Goal: Task Accomplishment & Management: Manage account settings

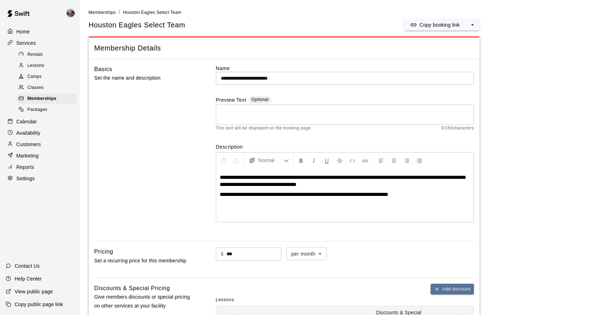
scroll to position [77, 0]
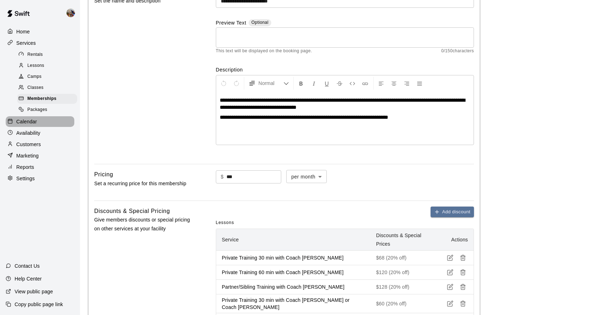
click at [25, 121] on p "Calendar" at bounding box center [26, 121] width 21 height 7
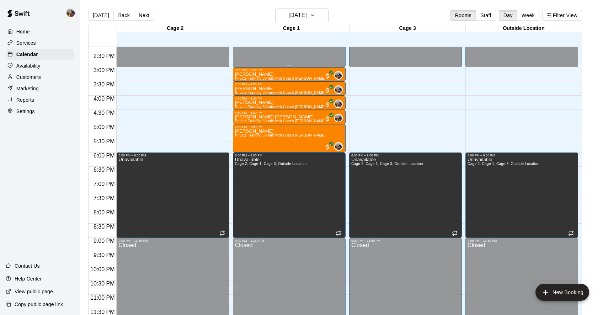
scroll to position [407, 0]
click at [485, 16] on button "Staff" at bounding box center [486, 15] width 20 height 11
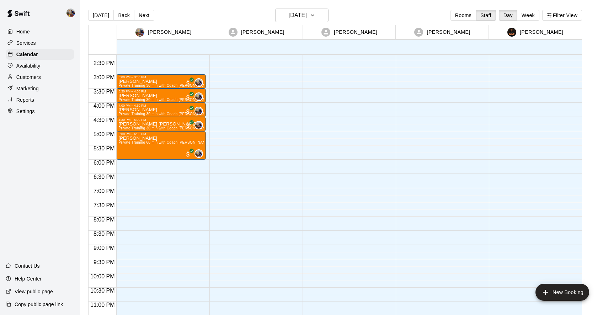
click at [542, 33] on p "[PERSON_NAME]" at bounding box center [541, 31] width 43 height 7
click at [525, 16] on button "Week" at bounding box center [528, 15] width 22 height 11
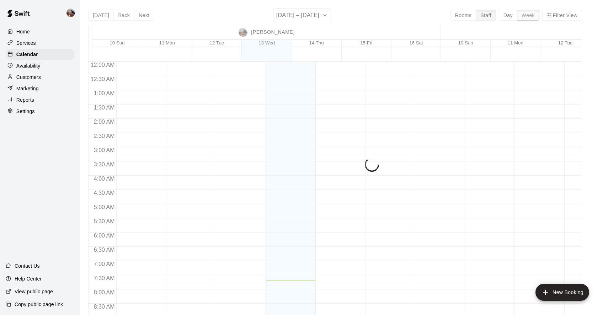
scroll to position [218, 0]
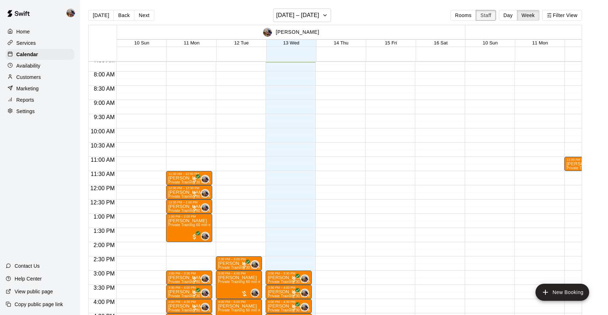
click at [489, 16] on button "Staff" at bounding box center [486, 15] width 20 height 11
click at [297, 33] on p "[PERSON_NAME]" at bounding box center [297, 31] width 43 height 7
click at [570, 14] on button "Filter View" at bounding box center [563, 15] width 40 height 11
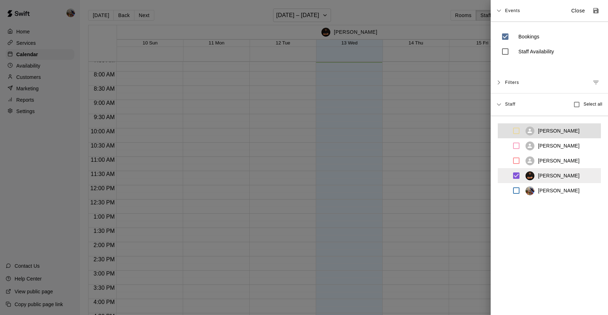
click at [499, 10] on icon at bounding box center [499, 10] width 5 height 5
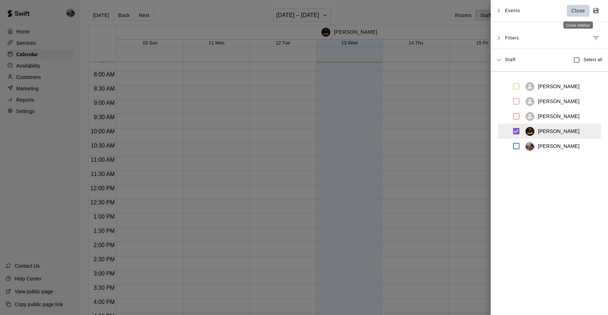
click at [578, 9] on p "Close" at bounding box center [579, 10] width 14 height 7
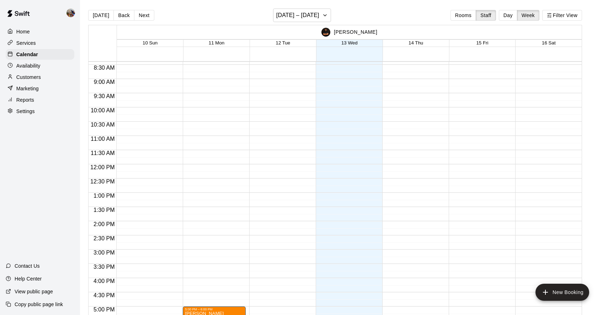
scroll to position [247, 0]
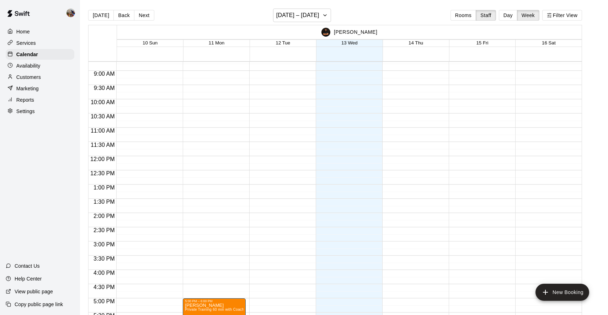
click at [22, 65] on p "Availability" at bounding box center [28, 65] width 24 height 7
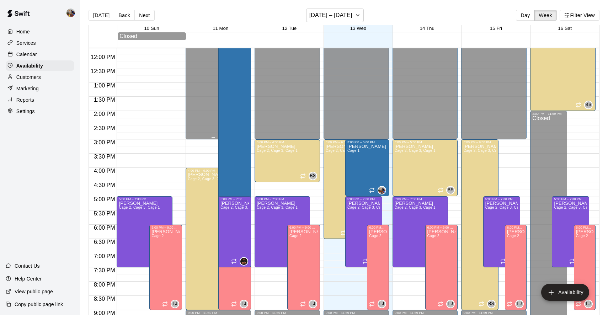
scroll to position [350, 0]
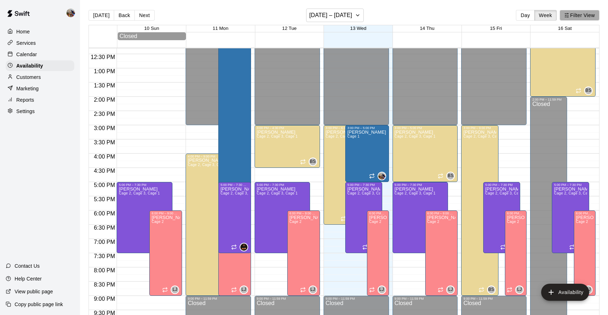
click at [574, 16] on button "Filter View" at bounding box center [580, 15] width 40 height 11
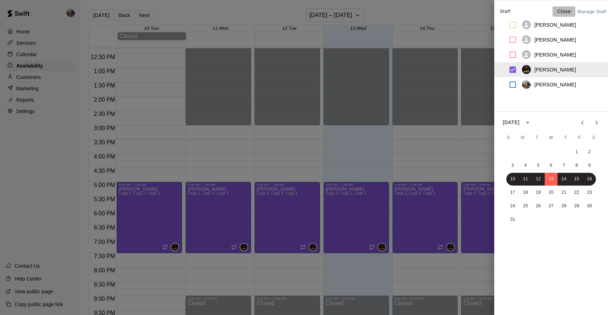
click at [565, 11] on p "Close" at bounding box center [565, 11] width 14 height 7
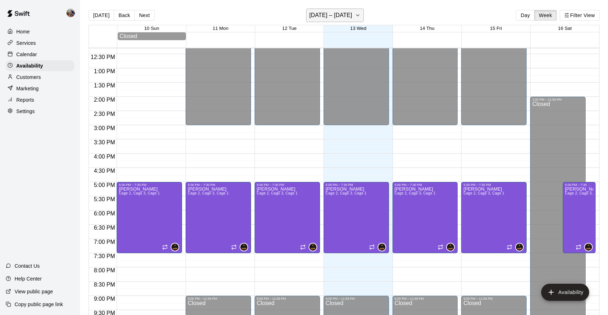
click at [356, 16] on icon "button" at bounding box center [358, 15] width 6 height 9
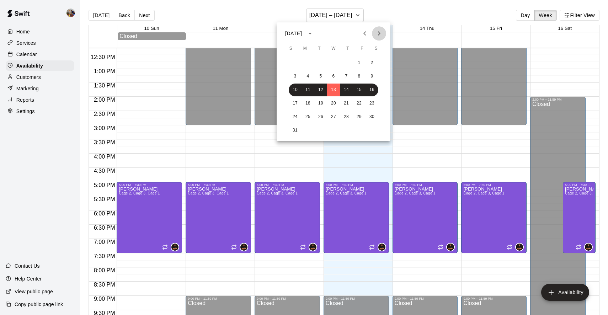
click at [379, 33] on icon "Next month" at bounding box center [379, 33] width 9 height 9
click at [143, 196] on div at bounding box center [304, 157] width 608 height 315
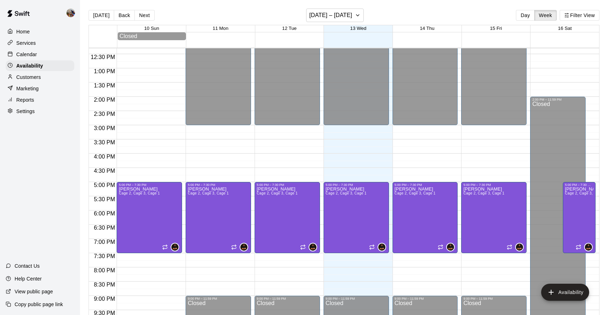
click at [143, 195] on span "Cage 2, Cage 3, Cage 1" at bounding box center [139, 193] width 41 height 4
click at [127, 198] on icon "edit" at bounding box center [126, 199] width 6 height 6
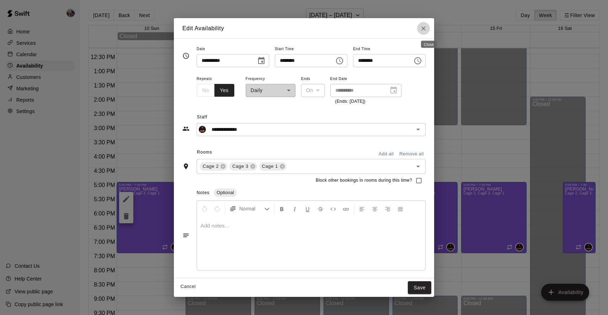
click at [427, 28] on icon "Close" at bounding box center [423, 28] width 7 height 7
type input "**********"
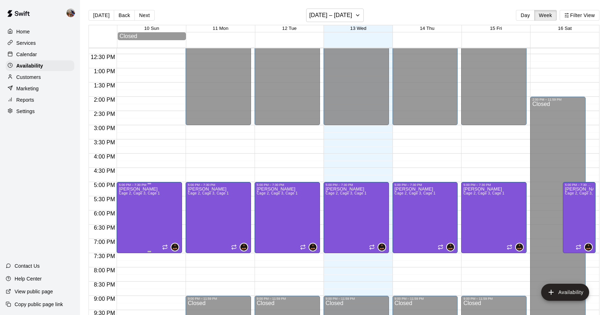
click at [147, 189] on p "[PERSON_NAME]" at bounding box center [139, 189] width 41 height 0
click at [211, 194] on div at bounding box center [304, 157] width 608 height 315
click at [204, 189] on p "[PERSON_NAME]" at bounding box center [208, 189] width 41 height 0
click at [196, 214] on icon "delete" at bounding box center [195, 214] width 5 height 6
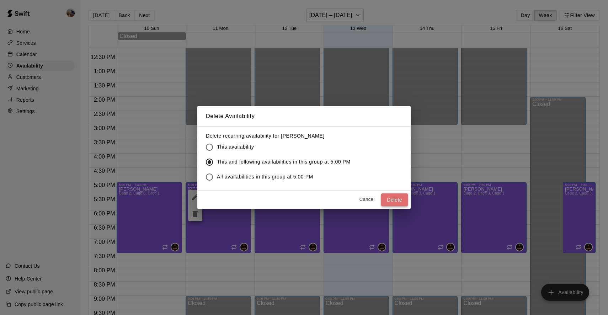
click at [392, 199] on button "Delete" at bounding box center [394, 200] width 27 height 13
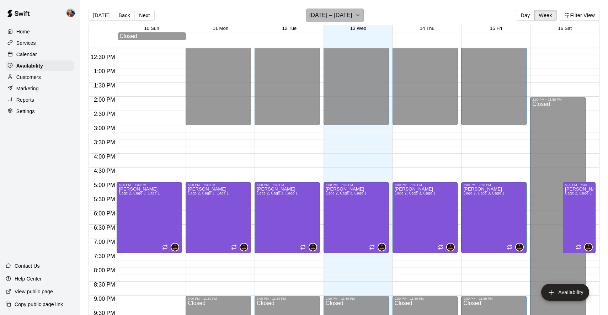
click at [358, 15] on icon "button" at bounding box center [358, 15] width 6 height 9
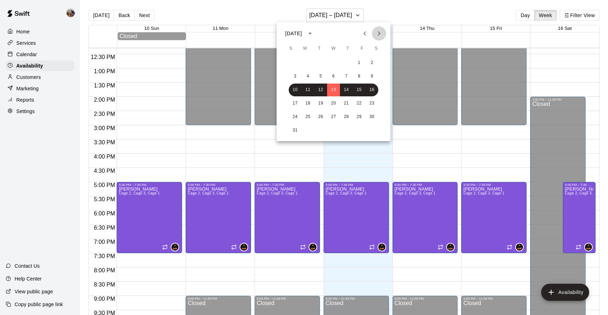
click at [379, 32] on icon "Next month" at bounding box center [379, 33] width 2 height 4
click at [309, 102] on button "22" at bounding box center [308, 103] width 13 height 13
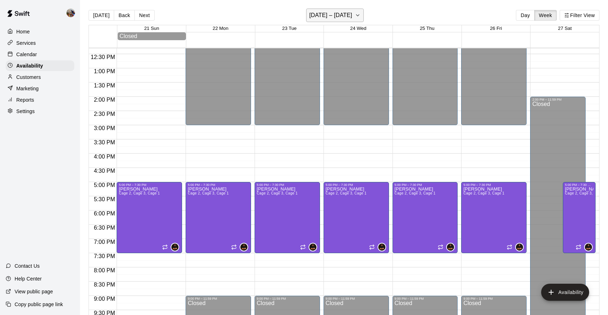
click at [358, 15] on icon "button" at bounding box center [358, 15] width 3 height 1
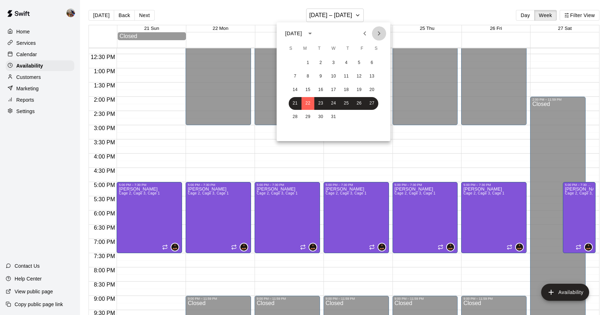
click at [377, 32] on icon "Next month" at bounding box center [379, 33] width 9 height 9
click at [305, 101] on button "23" at bounding box center [308, 103] width 13 height 13
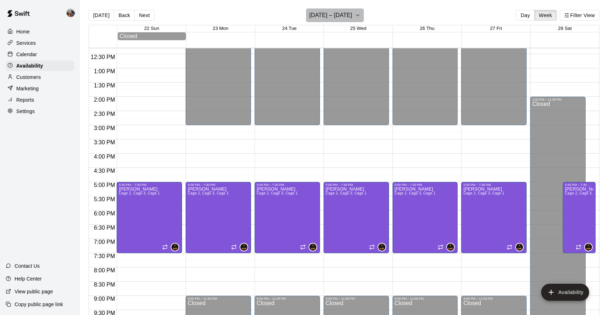
click at [358, 15] on icon "button" at bounding box center [358, 15] width 6 height 9
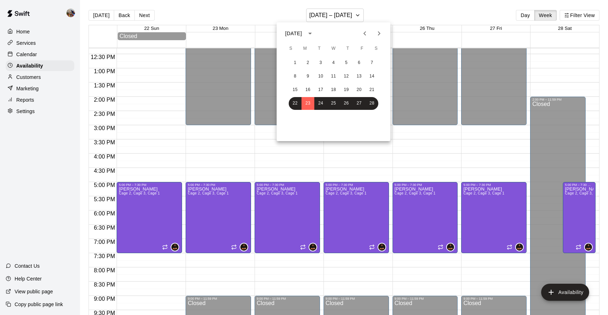
click at [379, 34] on icon "Next month" at bounding box center [379, 33] width 9 height 9
click at [309, 103] on button "20" at bounding box center [308, 103] width 13 height 13
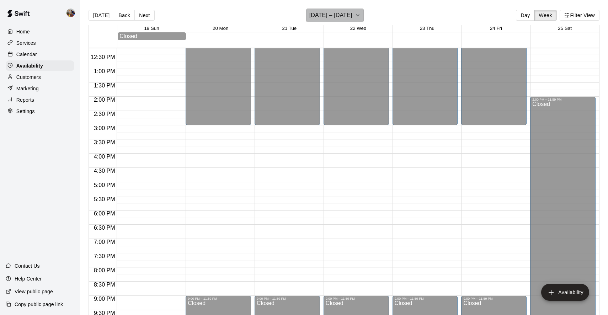
click at [355, 15] on button "[DATE] – [DATE]" at bounding box center [335, 16] width 58 height 14
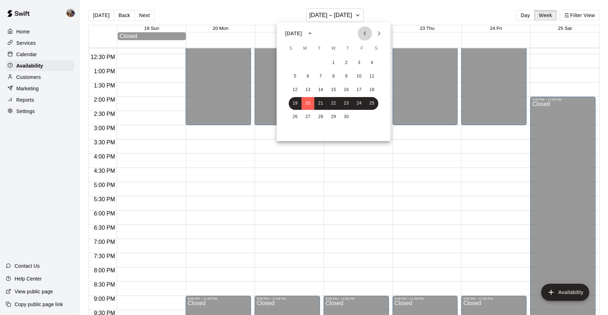
click at [364, 33] on icon "Previous month" at bounding box center [365, 33] width 2 height 4
click at [306, 102] on button "23" at bounding box center [308, 103] width 13 height 13
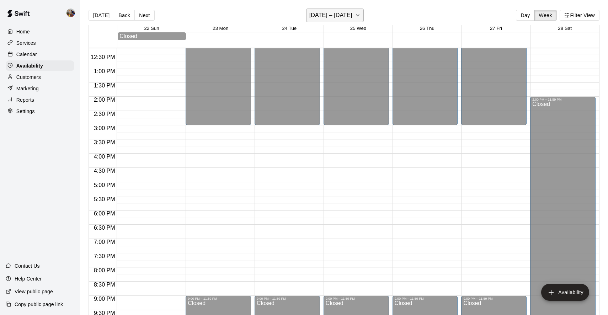
click at [355, 15] on icon "button" at bounding box center [358, 15] width 6 height 9
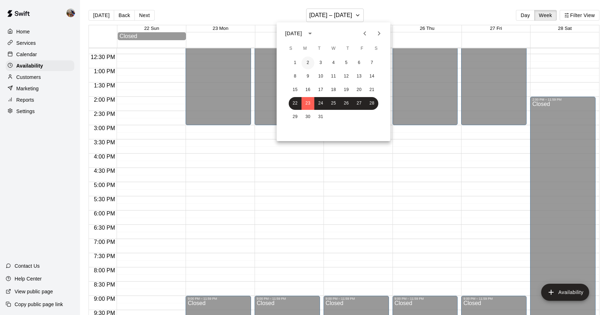
click at [309, 64] on button "2" at bounding box center [308, 63] width 13 height 13
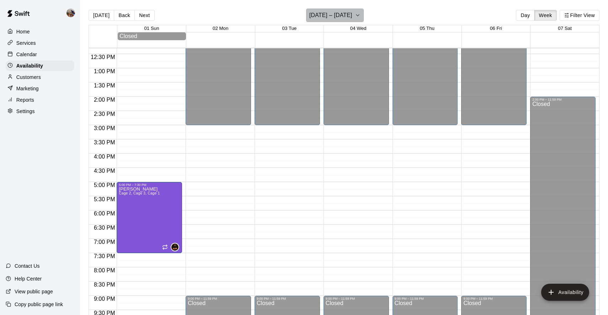
click at [355, 14] on icon "button" at bounding box center [358, 15] width 6 height 9
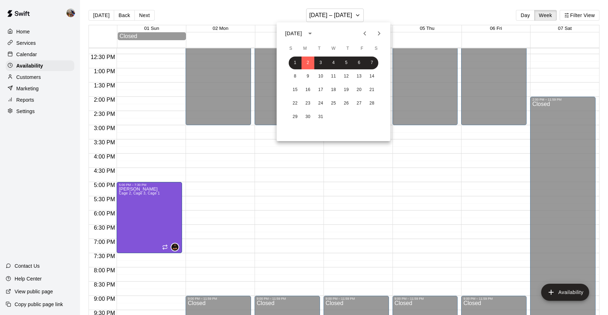
click at [364, 32] on icon "Previous month" at bounding box center [365, 33] width 9 height 9
click at [309, 61] on button "2" at bounding box center [308, 63] width 13 height 13
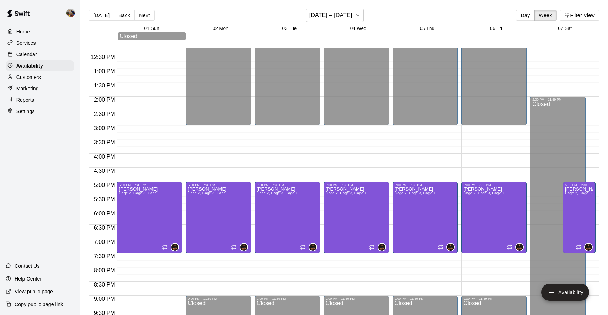
click at [206, 189] on p "[PERSON_NAME]" at bounding box center [208, 189] width 41 height 0
click at [195, 216] on icon "delete" at bounding box center [195, 214] width 5 height 6
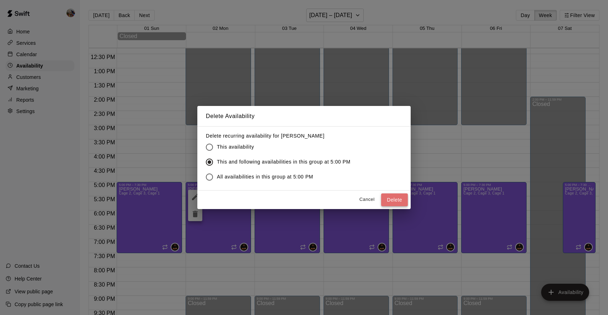
click at [391, 200] on button "Delete" at bounding box center [394, 200] width 27 height 13
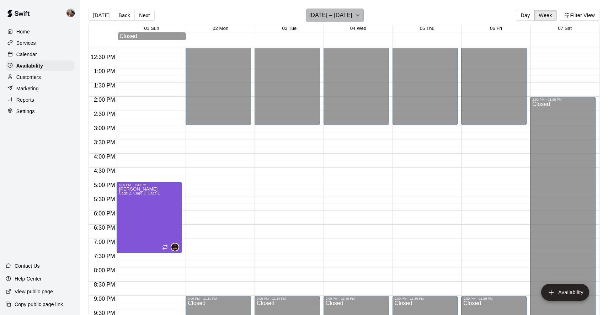
click at [359, 18] on icon "button" at bounding box center [358, 15] width 6 height 9
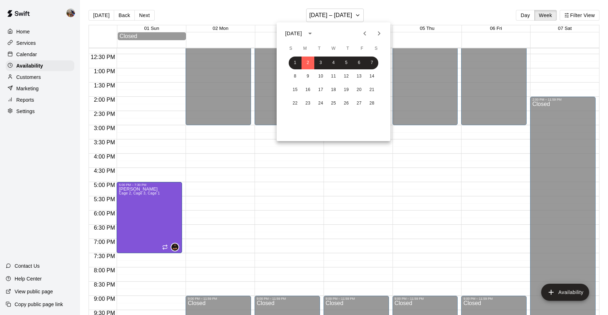
click at [144, 192] on div at bounding box center [304, 157] width 608 height 315
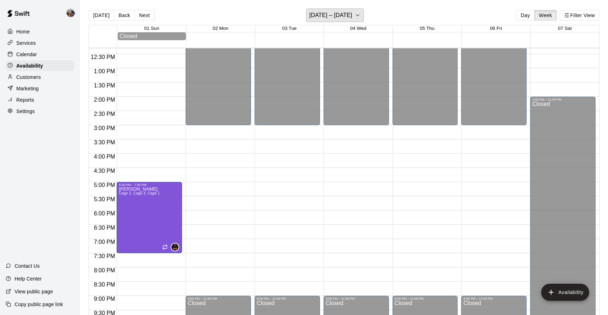
scroll to position [0, 0]
click at [359, 15] on icon "button" at bounding box center [358, 15] width 3 height 1
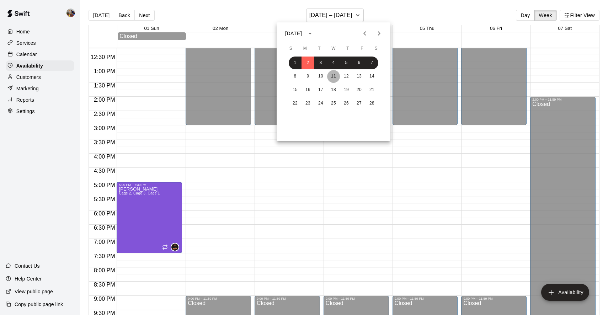
click at [337, 73] on button "11" at bounding box center [333, 76] width 13 height 13
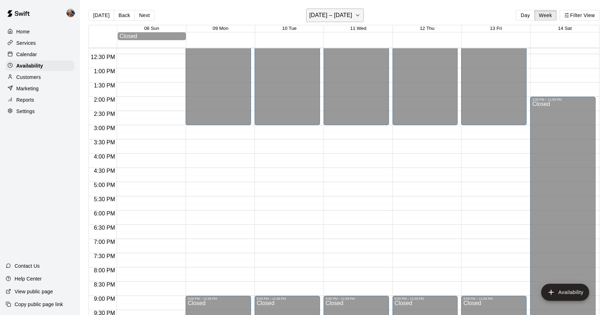
click at [354, 15] on button "[DATE] – [DATE]" at bounding box center [335, 16] width 58 height 14
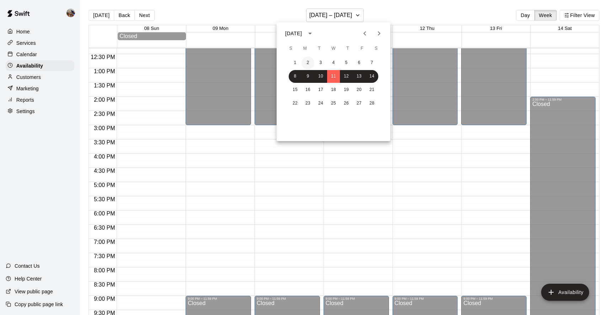
click at [307, 63] on button "2" at bounding box center [308, 63] width 13 height 13
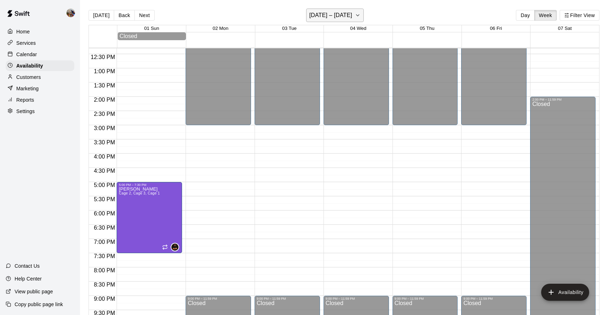
click at [338, 12] on h6 "[DATE] – [DATE]" at bounding box center [331, 15] width 43 height 10
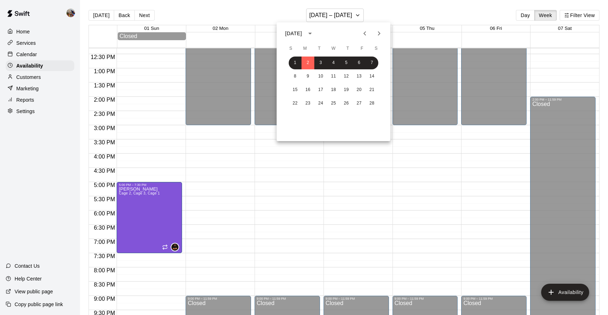
click at [364, 33] on icon "Previous month" at bounding box center [365, 33] width 2 height 4
click at [308, 103] on button "19" at bounding box center [308, 103] width 13 height 13
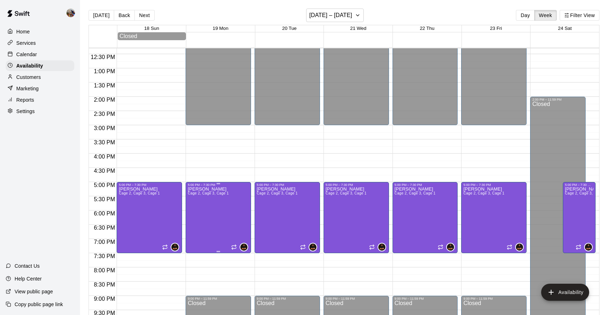
click at [207, 189] on p "[PERSON_NAME]" at bounding box center [208, 189] width 41 height 0
click at [196, 196] on icon "edit" at bounding box center [195, 197] width 6 height 6
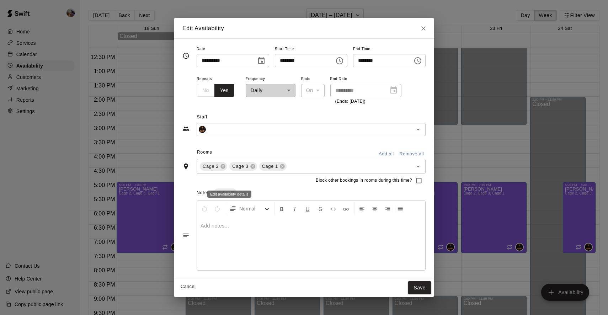
type input "**********"
click at [426, 29] on icon "Close" at bounding box center [424, 28] width 4 height 4
type input "**********"
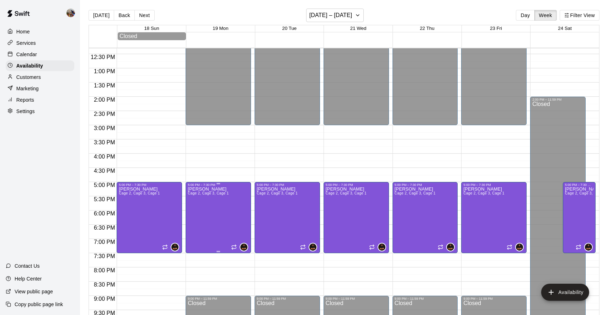
click at [208, 194] on span "Cage 2, Cage 3, Cage 1" at bounding box center [208, 193] width 41 height 4
click at [195, 219] on icon "delete" at bounding box center [195, 216] width 5 height 6
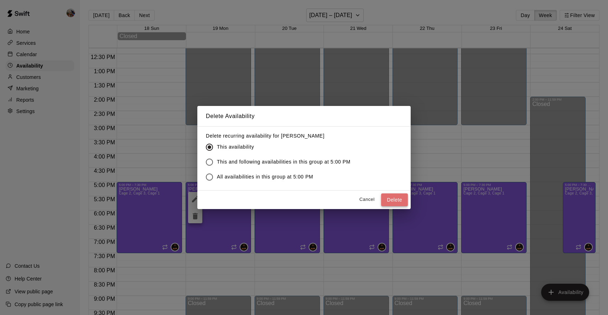
click at [396, 202] on button "Delete" at bounding box center [394, 200] width 27 height 13
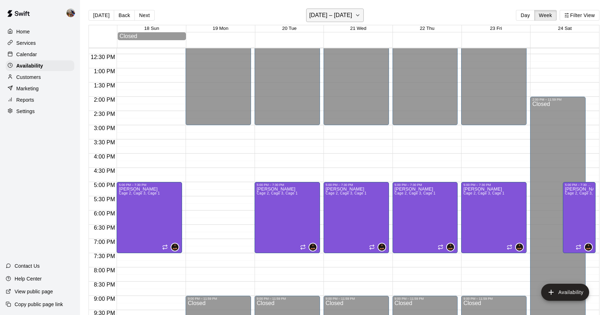
click at [355, 18] on icon "button" at bounding box center [358, 15] width 6 height 9
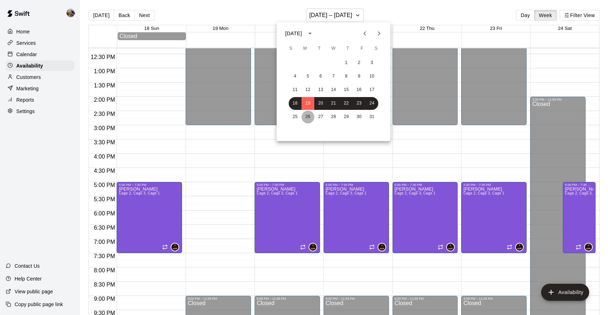
click at [305, 116] on button "26" at bounding box center [308, 117] width 13 height 13
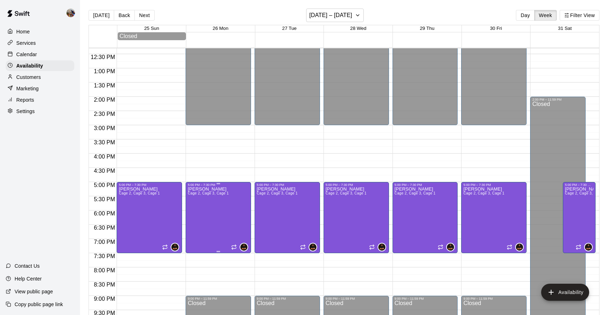
click at [202, 193] on span "Cage 2, Cage 3, Cage 1" at bounding box center [208, 193] width 41 height 4
click at [194, 219] on icon "delete" at bounding box center [195, 216] width 5 height 6
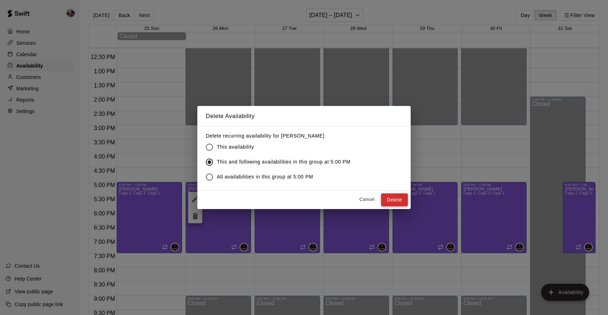
click at [391, 201] on button "Delete" at bounding box center [394, 200] width 27 height 13
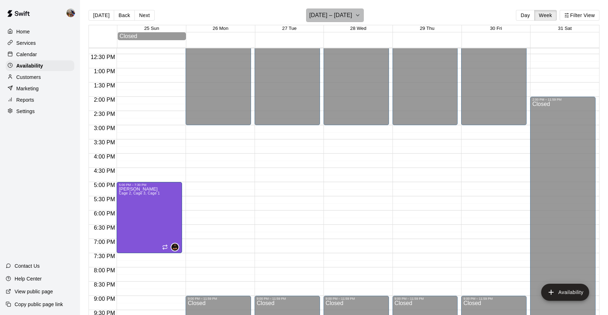
click at [357, 16] on icon "button" at bounding box center [358, 15] width 3 height 1
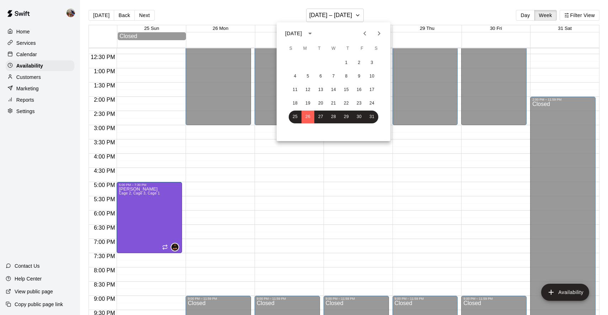
click at [381, 32] on icon "Next month" at bounding box center [379, 33] width 9 height 9
click at [306, 62] on button "2" at bounding box center [308, 63] width 13 height 13
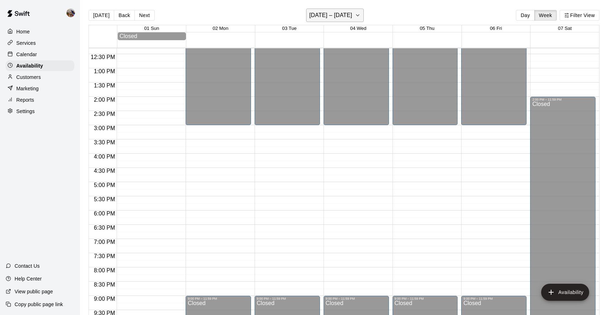
click at [358, 13] on icon "button" at bounding box center [358, 15] width 6 height 9
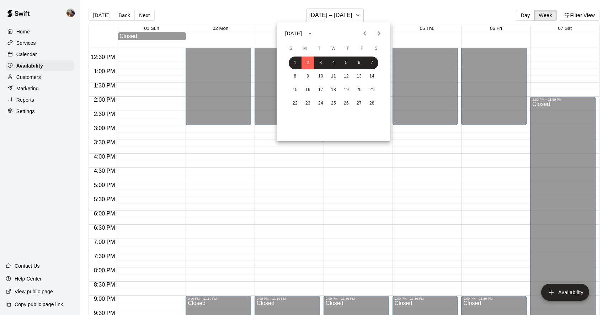
click at [303, 46] on span "M" at bounding box center [305, 49] width 13 height 14
click at [366, 33] on icon "Previous month" at bounding box center [365, 33] width 9 height 9
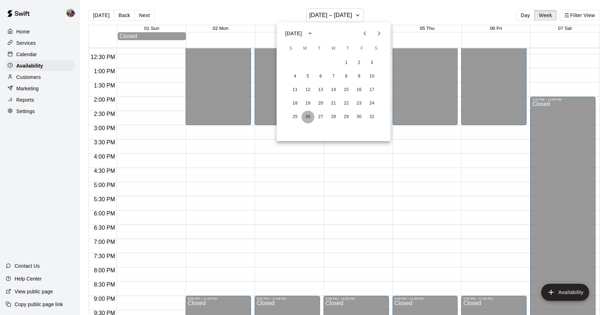
click at [308, 115] on button "26" at bounding box center [308, 117] width 13 height 13
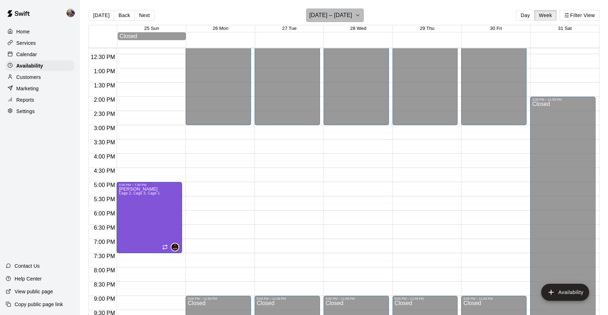
click at [358, 11] on icon "button" at bounding box center [358, 15] width 6 height 9
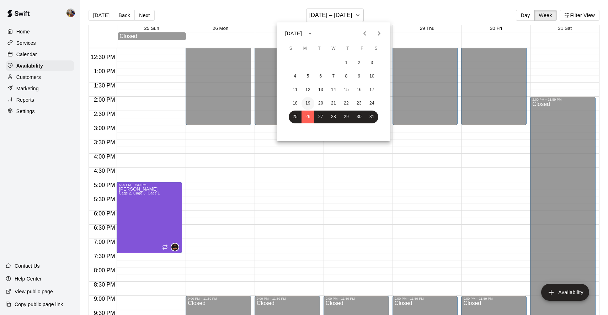
click at [309, 104] on button "19" at bounding box center [308, 103] width 13 height 13
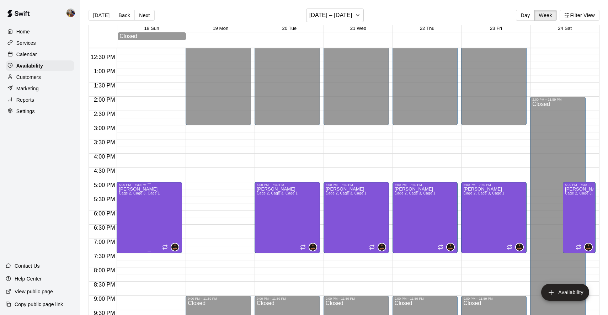
click at [127, 192] on span "Cage 2, Cage 3, Cage 1" at bounding box center [139, 193] width 41 height 4
click at [126, 219] on icon "delete" at bounding box center [126, 216] width 5 height 6
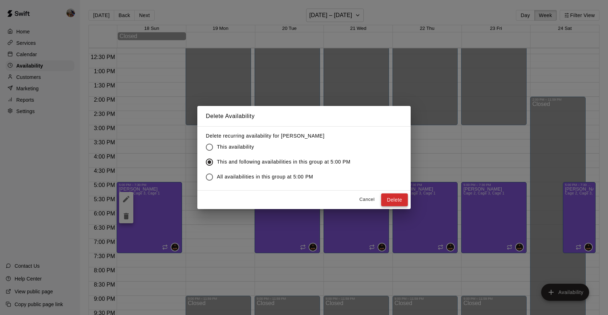
click at [392, 200] on button "Delete" at bounding box center [394, 200] width 27 height 13
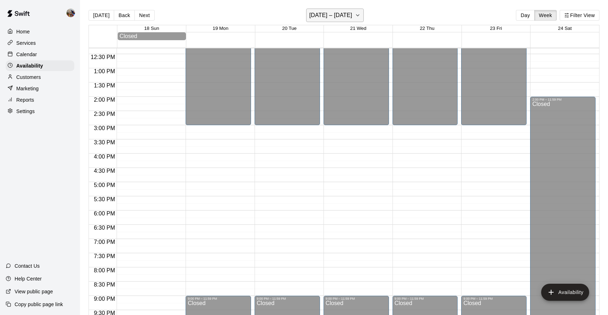
click at [358, 15] on icon "button" at bounding box center [358, 15] width 3 height 1
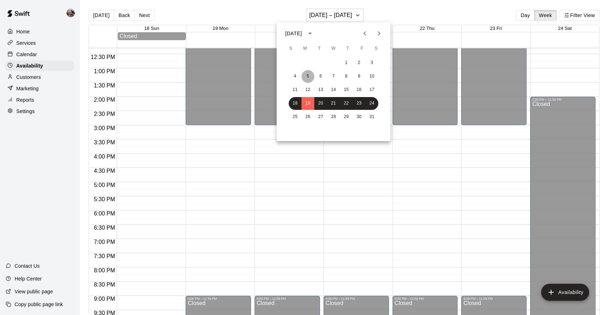
click at [306, 78] on button "5" at bounding box center [308, 76] width 13 height 13
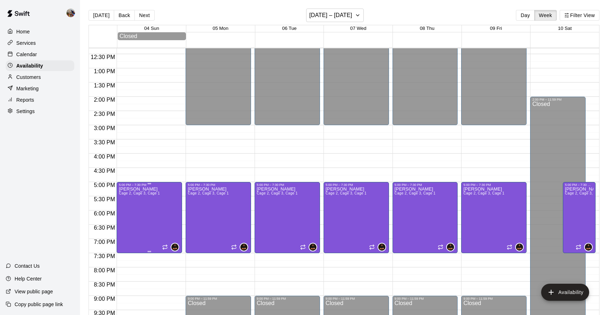
click at [134, 194] on span "Cage 2, Cage 3, Cage 1" at bounding box center [139, 193] width 41 height 4
click at [127, 217] on icon "delete" at bounding box center [126, 216] width 5 height 6
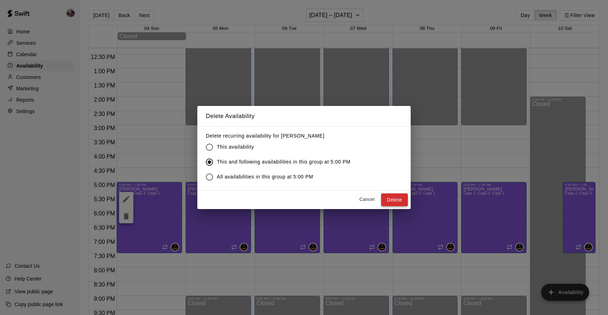
click at [390, 198] on button "Delete" at bounding box center [394, 200] width 27 height 13
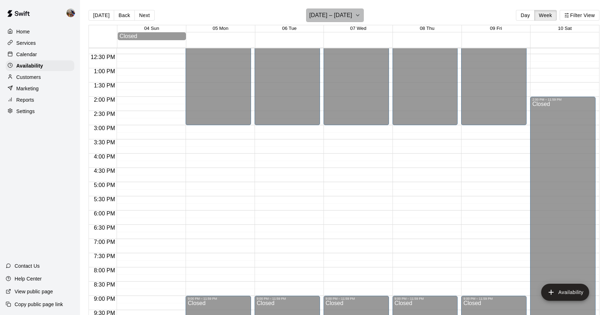
click at [356, 12] on icon "button" at bounding box center [358, 15] width 6 height 9
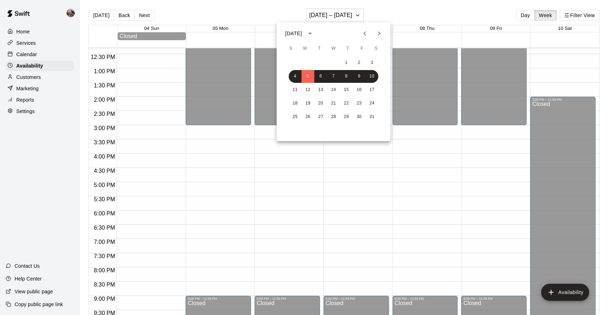
click at [365, 35] on icon "Previous month" at bounding box center [365, 33] width 2 height 4
click at [305, 117] on button "29" at bounding box center [308, 117] width 13 height 13
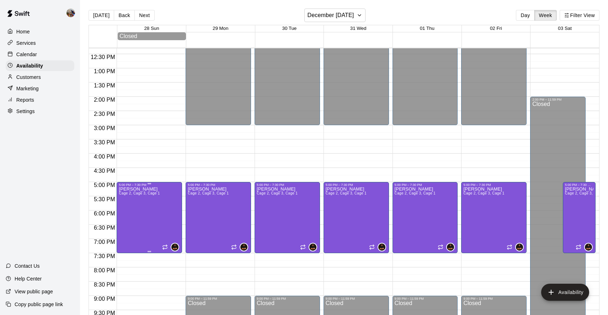
click at [128, 189] on p "[PERSON_NAME]" at bounding box center [139, 189] width 41 height 0
click at [125, 215] on icon "delete" at bounding box center [126, 214] width 5 height 6
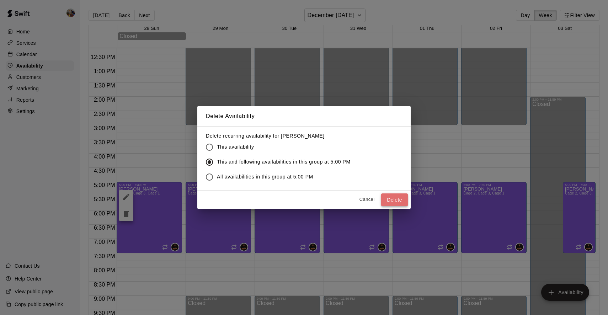
click at [403, 198] on button "Delete" at bounding box center [394, 200] width 27 height 13
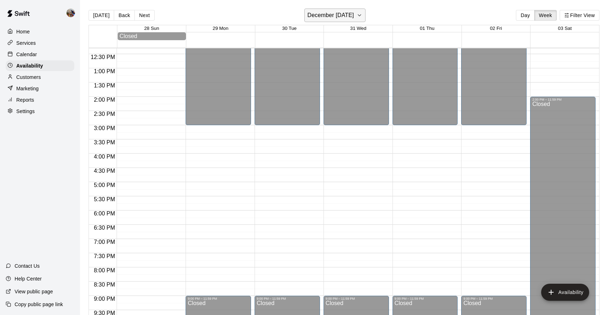
click at [363, 12] on icon "button" at bounding box center [360, 15] width 6 height 9
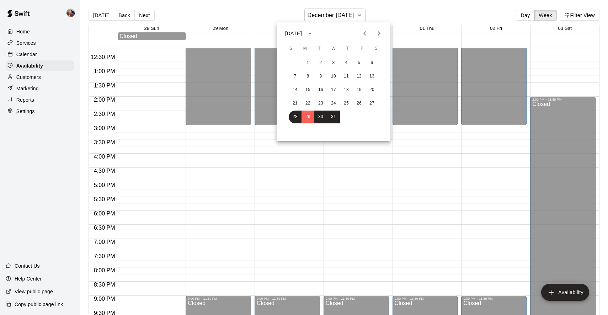
click at [380, 33] on icon "Next month" at bounding box center [379, 33] width 2 height 4
click at [307, 75] on button "5" at bounding box center [308, 76] width 13 height 13
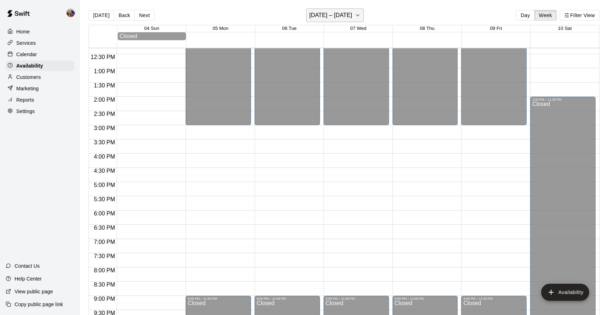
click at [356, 15] on icon "button" at bounding box center [358, 15] width 6 height 9
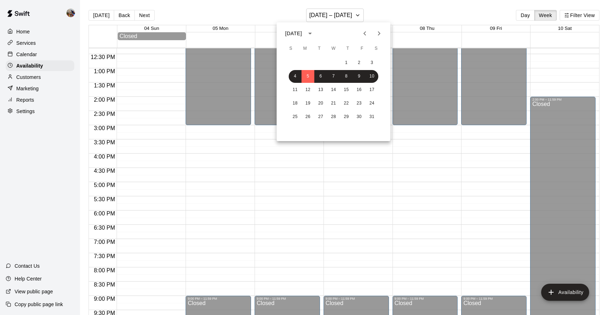
click at [365, 35] on icon "Previous month" at bounding box center [365, 33] width 2 height 4
click at [306, 116] on button "29" at bounding box center [308, 117] width 13 height 13
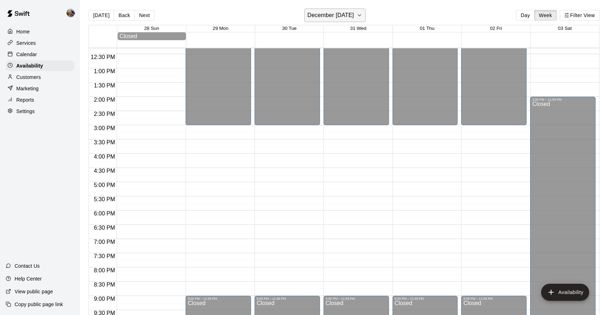
click at [363, 14] on icon "button" at bounding box center [360, 15] width 6 height 9
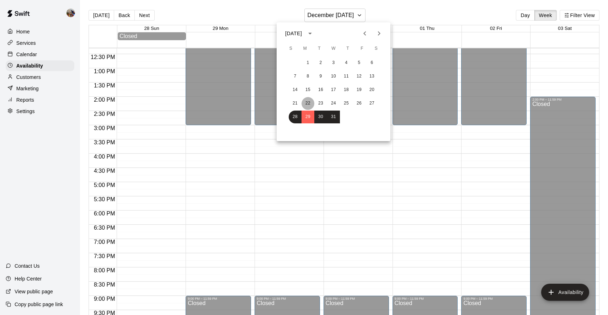
click at [309, 104] on button "22" at bounding box center [308, 103] width 13 height 13
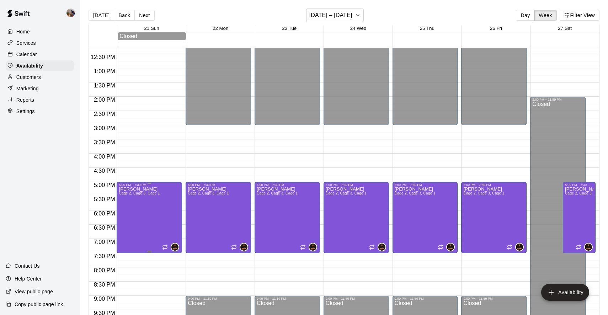
click at [125, 192] on span "Cage 2, Cage 3, Cage 1" at bounding box center [139, 193] width 41 height 4
click at [128, 220] on icon "delete" at bounding box center [126, 216] width 9 height 9
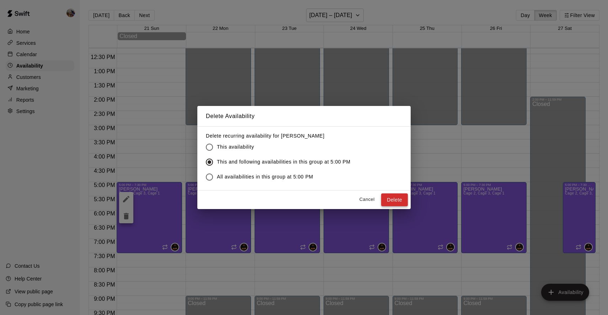
click at [399, 199] on button "Delete" at bounding box center [394, 200] width 27 height 13
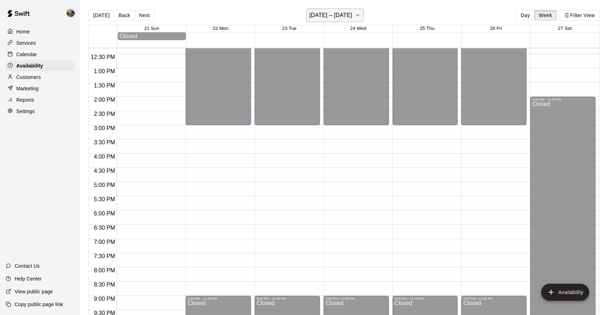
click at [358, 14] on icon "button" at bounding box center [358, 15] width 6 height 9
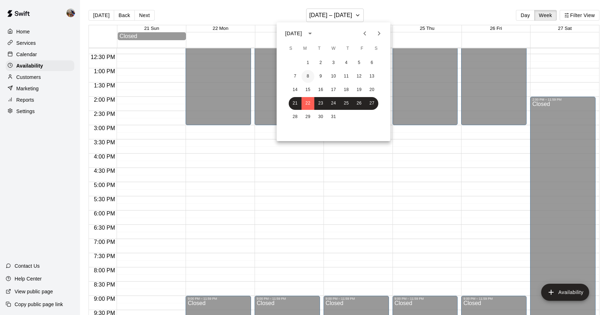
click at [306, 75] on button "8" at bounding box center [308, 76] width 13 height 13
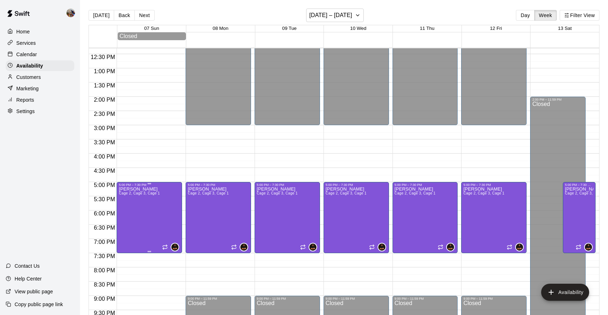
click at [127, 216] on icon "delete" at bounding box center [126, 211] width 9 height 9
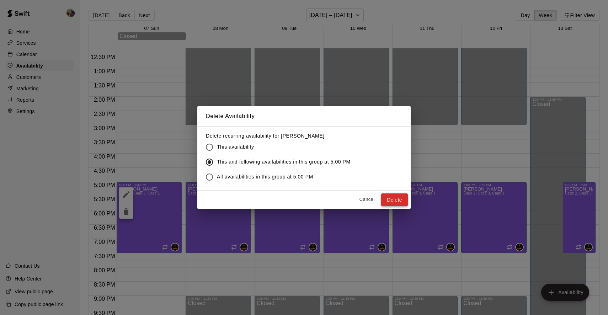
click at [394, 201] on button "Delete" at bounding box center [394, 200] width 27 height 13
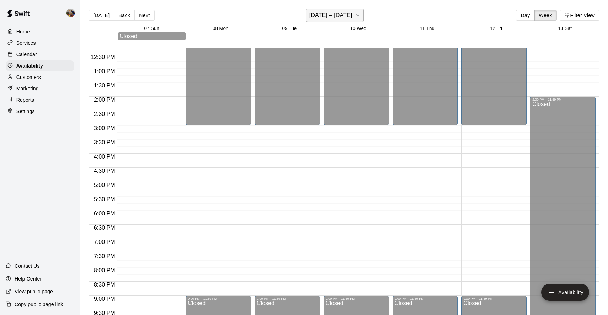
click at [359, 14] on icon "button" at bounding box center [358, 15] width 6 height 9
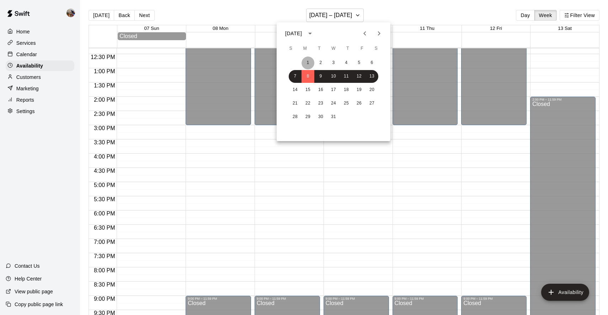
click at [306, 60] on button "1" at bounding box center [308, 63] width 13 height 13
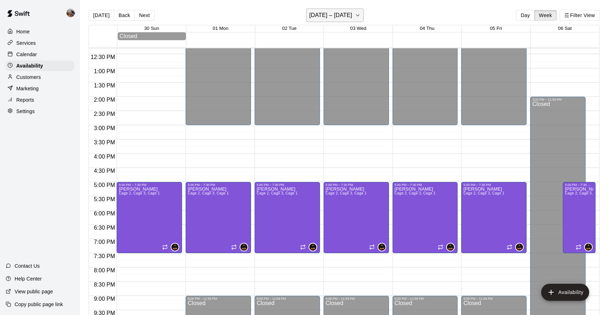
click at [361, 12] on icon "button" at bounding box center [358, 15] width 6 height 9
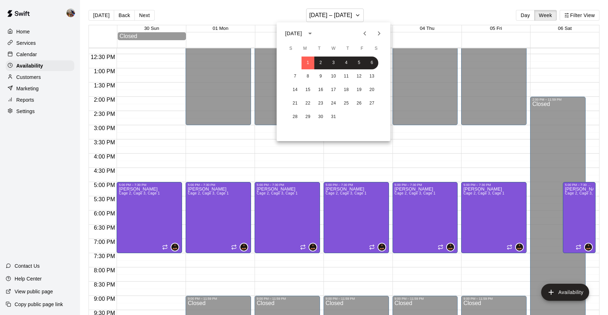
click at [366, 33] on icon "Previous month" at bounding box center [365, 33] width 9 height 9
click at [308, 116] on button "24" at bounding box center [308, 117] width 13 height 13
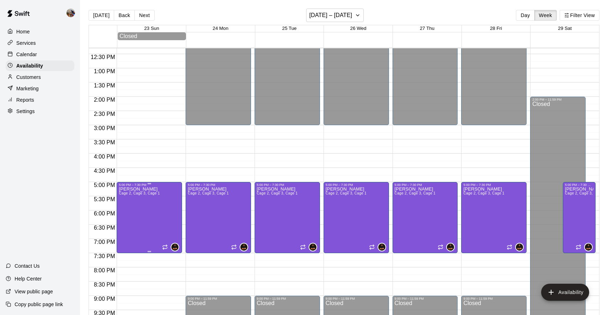
click at [146, 193] on span "Cage 2, Cage 3, Cage 1" at bounding box center [139, 193] width 41 height 4
click at [128, 218] on icon "delete" at bounding box center [126, 216] width 5 height 6
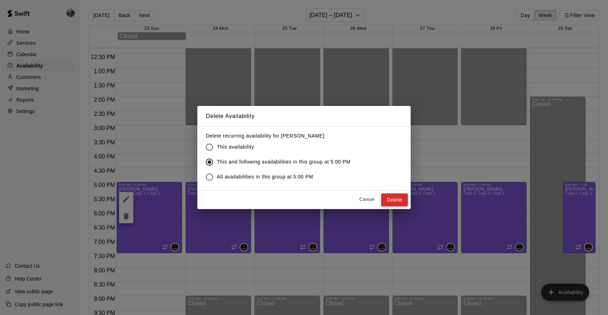
click at [398, 198] on button "Delete" at bounding box center [394, 200] width 27 height 13
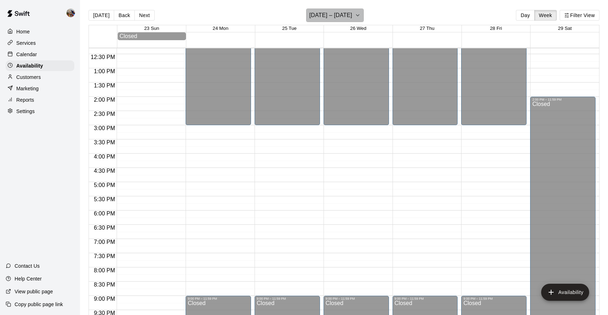
click at [360, 14] on icon "button" at bounding box center [358, 15] width 6 height 9
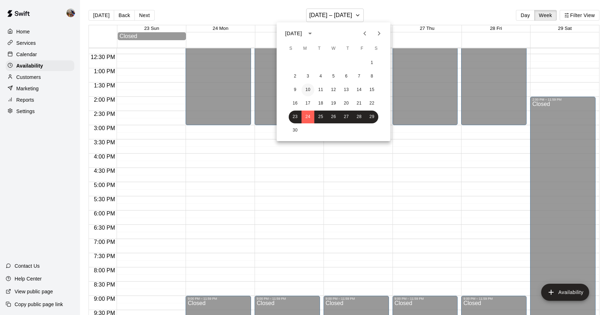
click at [307, 88] on button "10" at bounding box center [308, 90] width 13 height 13
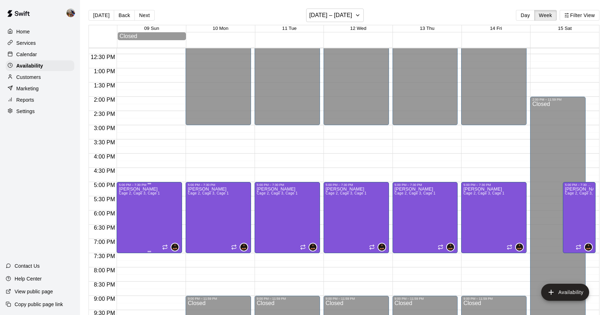
click at [126, 189] on p "[PERSON_NAME]" at bounding box center [139, 189] width 41 height 0
click at [127, 215] on icon "delete" at bounding box center [126, 214] width 5 height 6
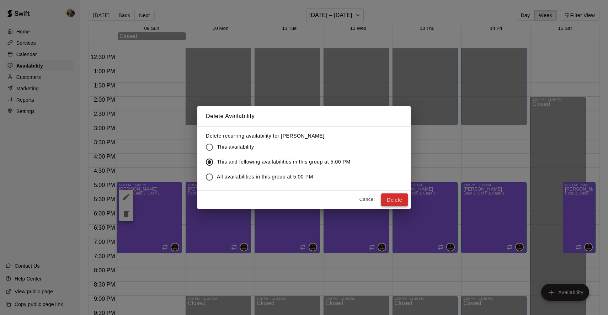
click at [405, 199] on button "Delete" at bounding box center [394, 200] width 27 height 13
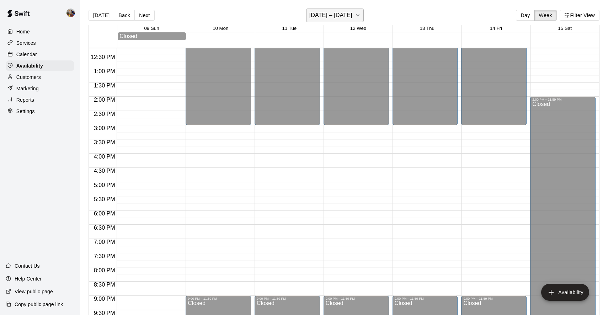
click at [359, 15] on icon "button" at bounding box center [358, 15] width 6 height 9
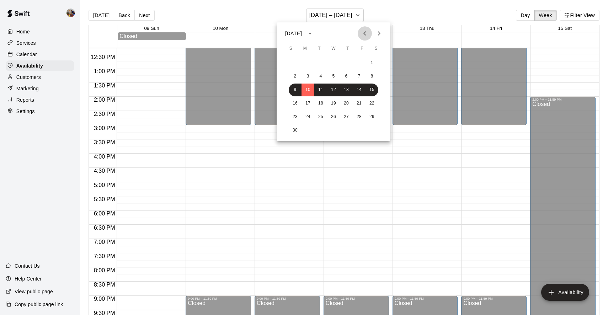
click at [365, 33] on icon "Previous month" at bounding box center [365, 33] width 9 height 9
click at [306, 115] on button "27" at bounding box center [308, 117] width 13 height 13
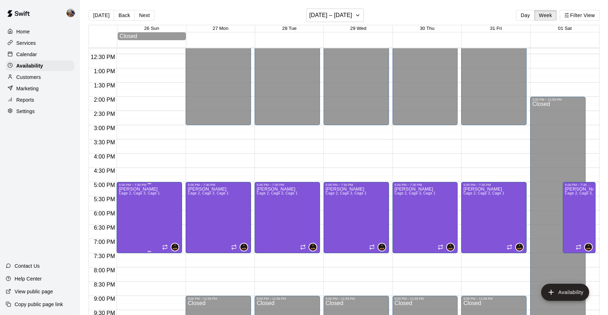
click at [126, 189] on p "[PERSON_NAME]" at bounding box center [139, 189] width 41 height 0
click at [125, 216] on icon "delete" at bounding box center [126, 214] width 5 height 6
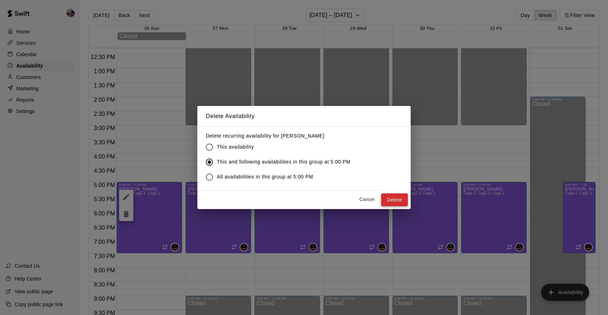
click at [389, 199] on button "Delete" at bounding box center [394, 200] width 27 height 13
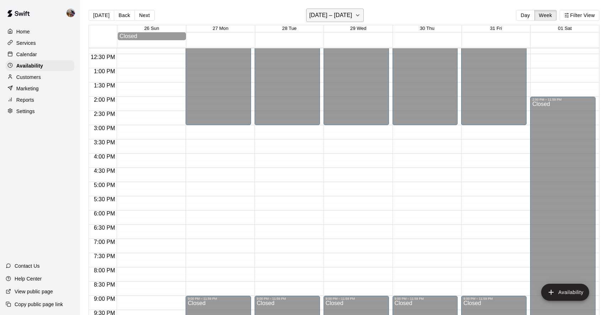
click at [361, 14] on icon "button" at bounding box center [358, 15] width 6 height 9
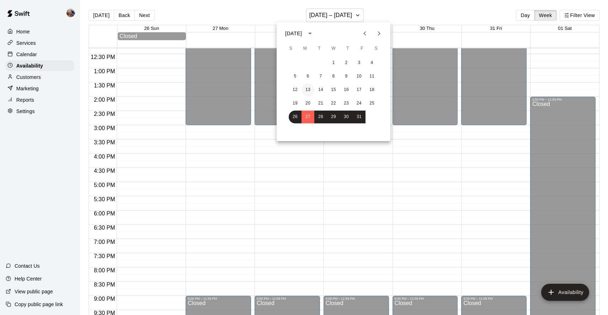
click at [308, 89] on button "13" at bounding box center [308, 90] width 13 height 13
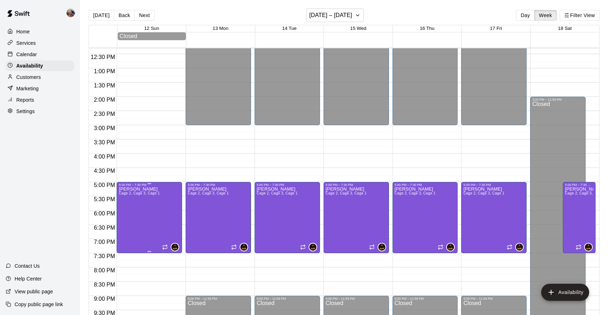
click at [137, 192] on span "Cage 2, Cage 3, Cage 1" at bounding box center [139, 193] width 41 height 4
click at [127, 216] on icon "delete" at bounding box center [126, 216] width 5 height 6
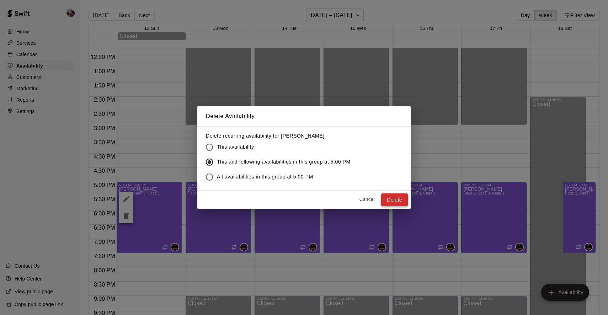
click at [399, 201] on button "Delete" at bounding box center [394, 200] width 27 height 13
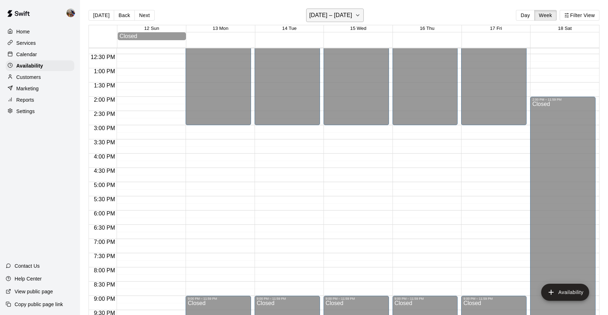
click at [358, 16] on icon "button" at bounding box center [358, 15] width 6 height 9
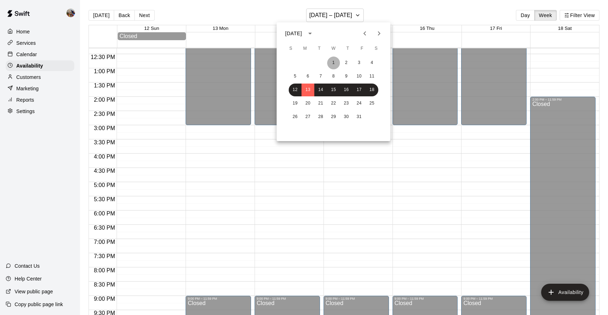
click at [332, 61] on button "1" at bounding box center [333, 63] width 13 height 13
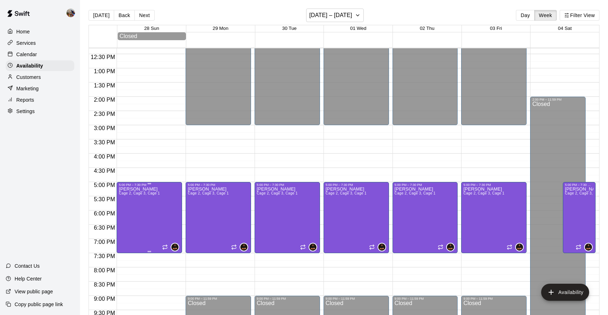
click at [126, 215] on icon "delete" at bounding box center [126, 211] width 5 height 6
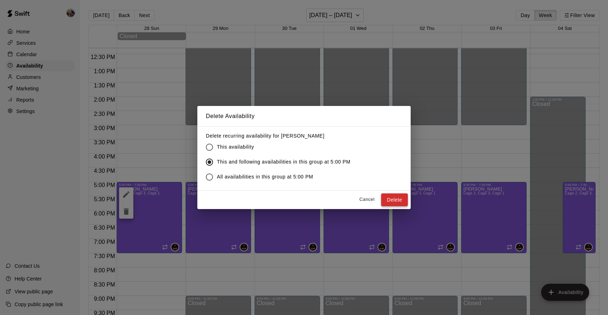
click at [403, 198] on button "Delete" at bounding box center [394, 200] width 27 height 13
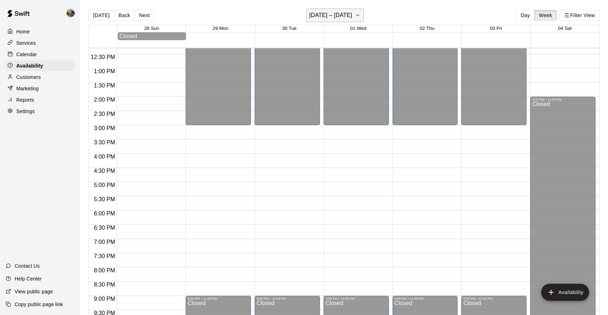
click at [361, 15] on icon "button" at bounding box center [358, 15] width 6 height 9
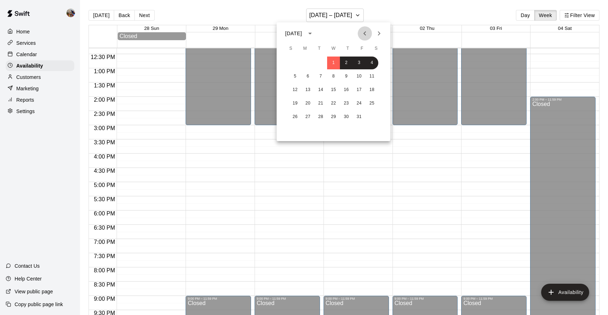
click at [365, 32] on icon "Previous month" at bounding box center [365, 33] width 2 height 4
click at [307, 102] on button "22" at bounding box center [308, 103] width 13 height 13
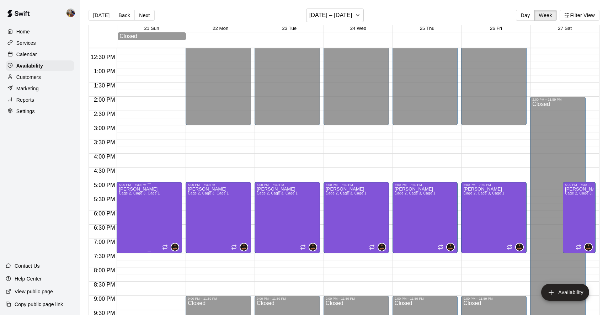
click at [141, 189] on p "[PERSON_NAME]" at bounding box center [139, 189] width 41 height 0
click at [127, 215] on icon "delete" at bounding box center [126, 214] width 5 height 6
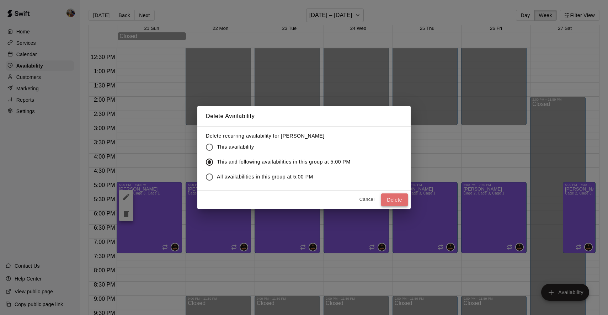
click at [393, 199] on button "Delete" at bounding box center [394, 200] width 27 height 13
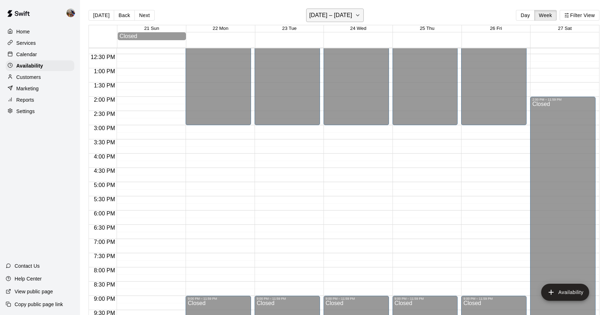
click at [361, 16] on icon "button" at bounding box center [358, 15] width 6 height 9
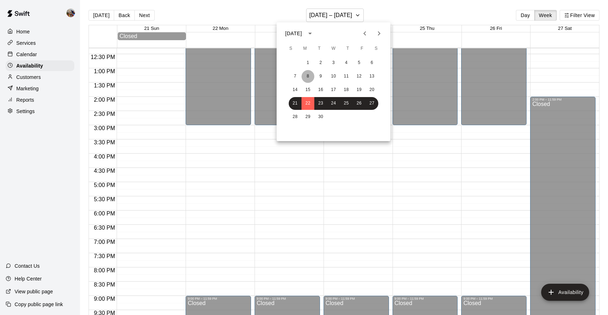
click at [308, 76] on button "8" at bounding box center [308, 76] width 13 height 13
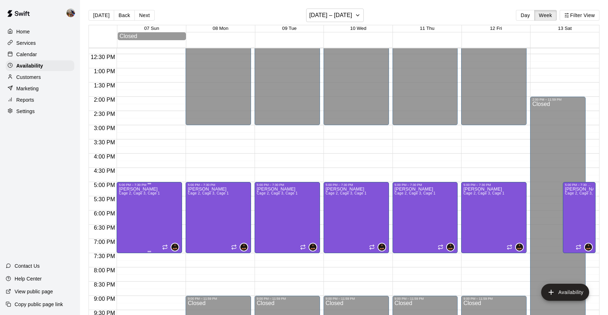
click at [139, 194] on span "Cage 2, Cage 3, Cage 1" at bounding box center [139, 193] width 41 height 4
click at [128, 218] on icon "delete" at bounding box center [126, 216] width 5 height 6
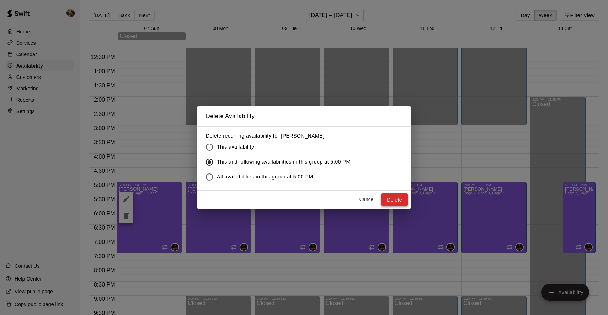
click at [392, 199] on button "Delete" at bounding box center [394, 200] width 27 height 13
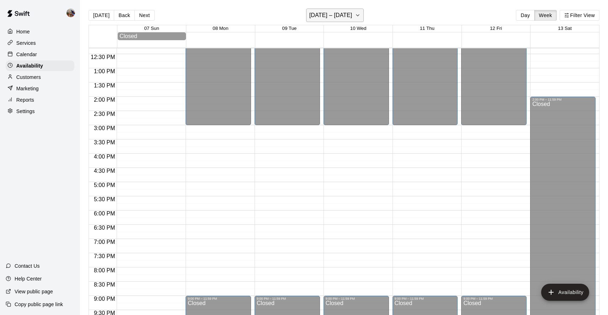
click at [359, 15] on icon "button" at bounding box center [358, 15] width 3 height 1
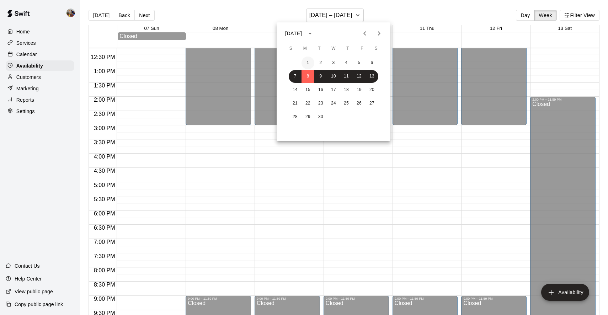
click at [307, 62] on button "1" at bounding box center [308, 63] width 13 height 13
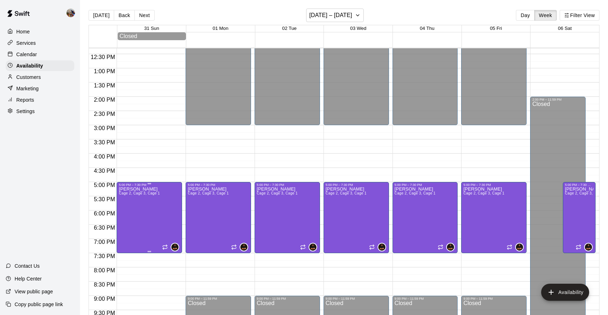
click at [126, 194] on span "Cage 2, Cage 3, Cage 1" at bounding box center [139, 193] width 41 height 4
click at [125, 216] on icon "delete" at bounding box center [126, 216] width 5 height 6
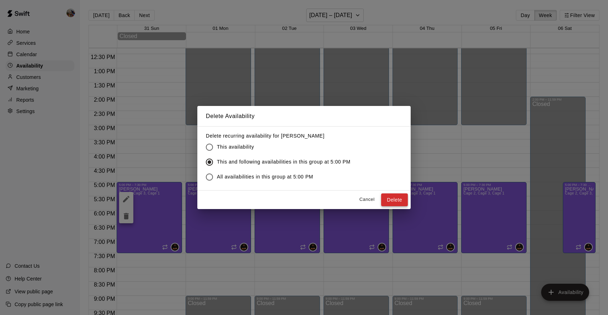
click at [391, 200] on button "Delete" at bounding box center [394, 200] width 27 height 13
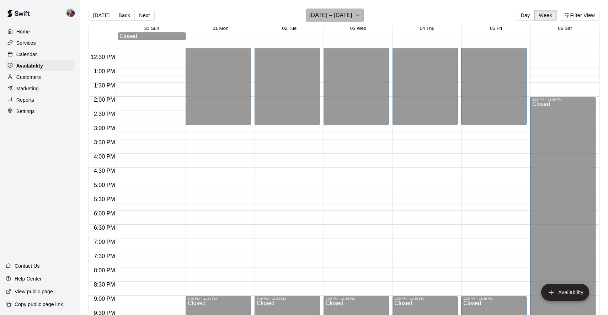
click at [361, 15] on icon "button" at bounding box center [358, 15] width 6 height 9
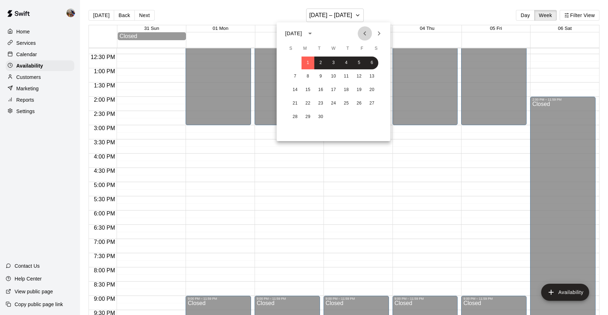
click at [366, 33] on icon "Previous month" at bounding box center [365, 33] width 9 height 9
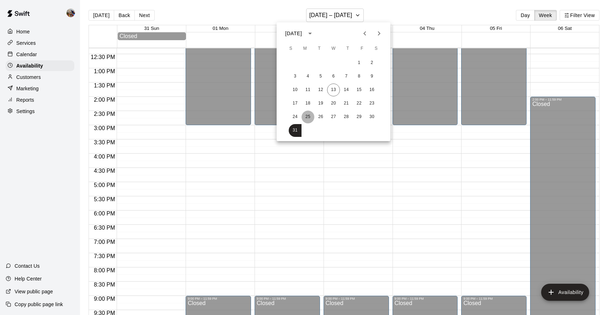
click at [307, 117] on button "25" at bounding box center [308, 117] width 13 height 13
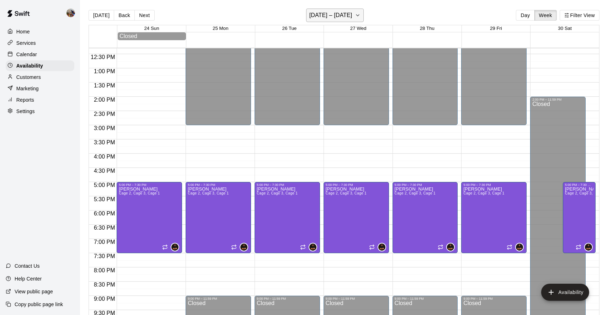
click at [355, 13] on icon "button" at bounding box center [358, 15] width 6 height 9
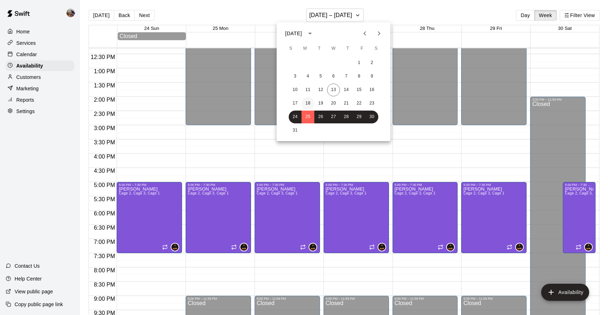
click at [309, 105] on button "18" at bounding box center [308, 103] width 13 height 13
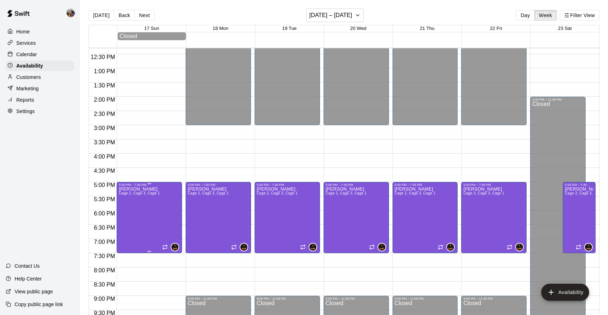
click at [147, 194] on span "Cage 2, Cage 3, Cage 1" at bounding box center [139, 193] width 41 height 4
click at [128, 218] on icon "delete" at bounding box center [126, 216] width 5 height 6
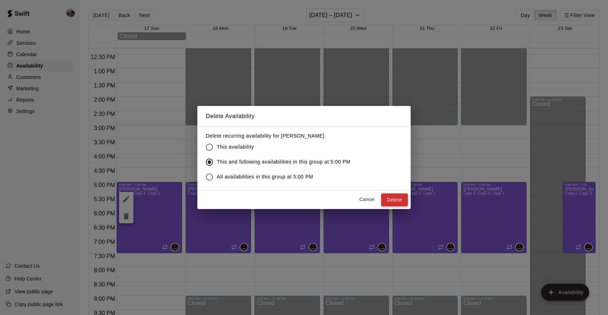
click at [398, 199] on button "Delete" at bounding box center [394, 200] width 27 height 13
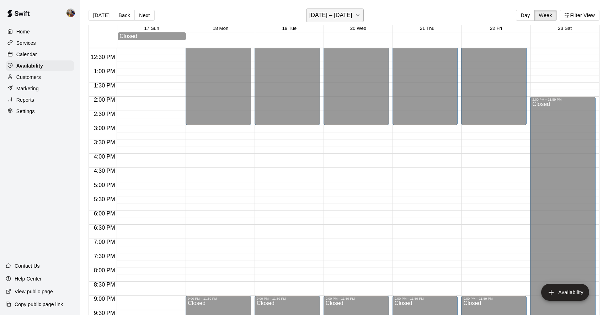
click at [351, 14] on button "[DATE] – [DATE]" at bounding box center [335, 16] width 58 height 14
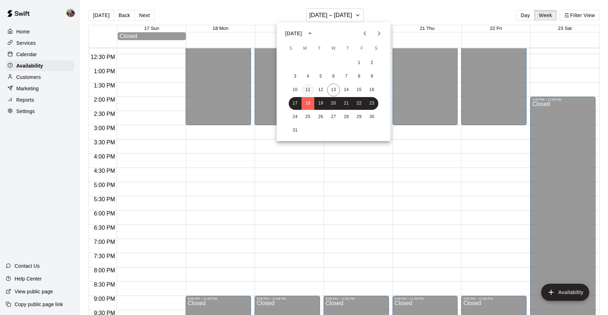
click at [307, 89] on button "11" at bounding box center [308, 90] width 13 height 13
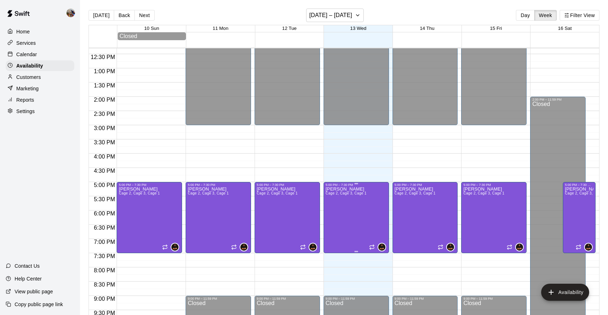
click at [147, 16] on div at bounding box center [304, 157] width 608 height 315
click at [357, 16] on icon "button" at bounding box center [358, 15] width 3 height 1
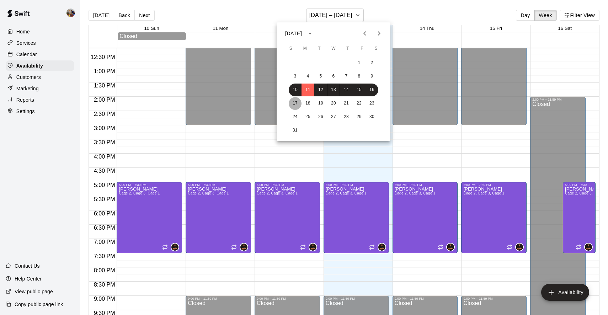
click at [295, 104] on button "17" at bounding box center [295, 103] width 13 height 13
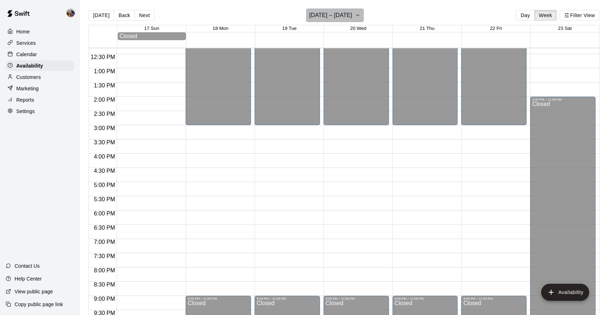
click at [357, 15] on icon "button" at bounding box center [358, 15] width 3 height 1
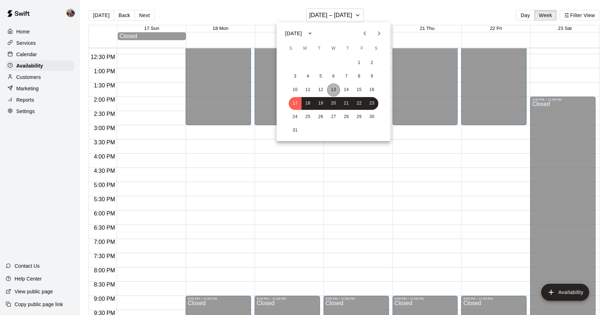
click at [335, 88] on button "13" at bounding box center [333, 90] width 13 height 13
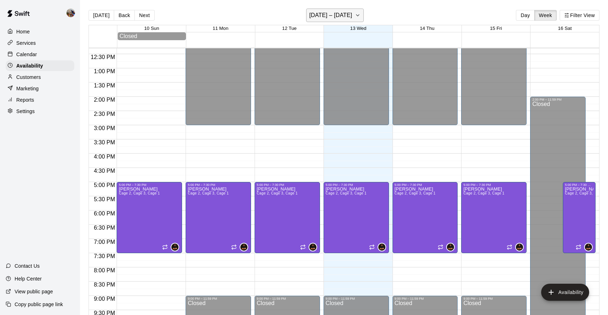
click at [351, 13] on button "[DATE] – [DATE]" at bounding box center [335, 16] width 58 height 14
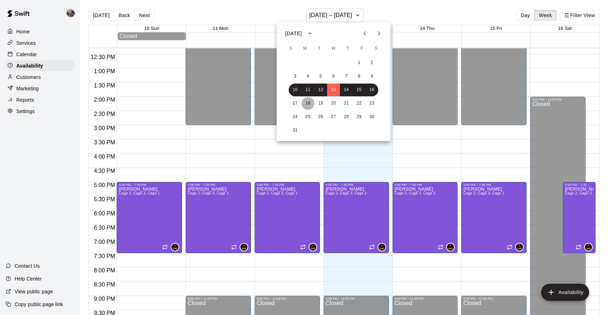
click at [309, 103] on button "18" at bounding box center [308, 103] width 13 height 13
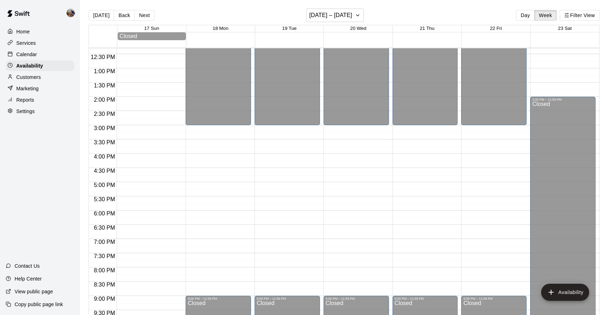
click at [260, 188] on div "12:00 AM – 3:00 PM Closed 9:00 PM – 11:59 PM Closed" at bounding box center [287, 39] width 65 height 683
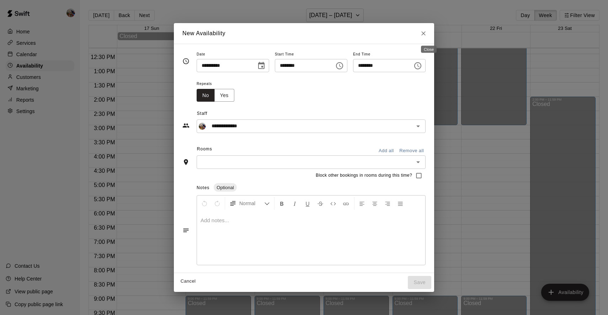
click at [426, 35] on icon "Close" at bounding box center [424, 33] width 4 height 4
type input "**********"
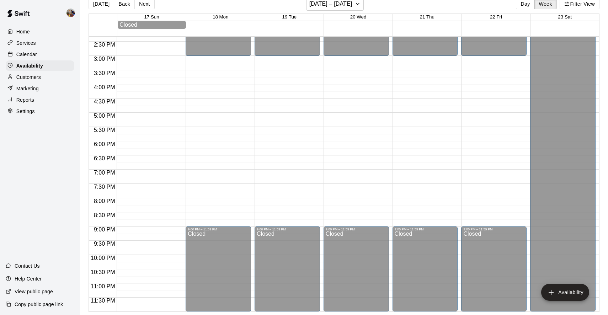
scroll to position [11, 0]
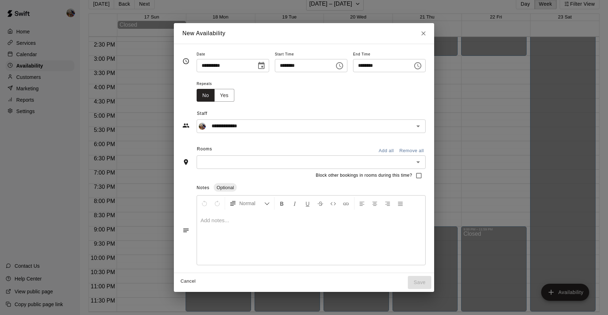
click at [364, 67] on input "********" at bounding box center [380, 65] width 55 height 13
type input "********"
click at [372, 68] on input "********" at bounding box center [380, 65] width 55 height 13
type input "********"
click at [221, 94] on button "Yes" at bounding box center [225, 95] width 20 height 13
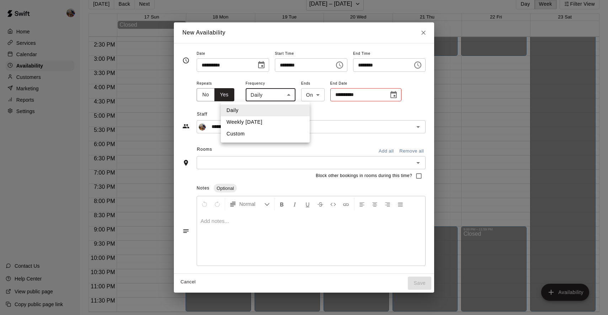
click at [286, 95] on body "Home Services Calendar Availability Customers Marketing Reports Settings Contac…" at bounding box center [304, 152] width 608 height 327
click at [253, 122] on li "Weekly [DATE]" at bounding box center [265, 122] width 89 height 12
type input "******"
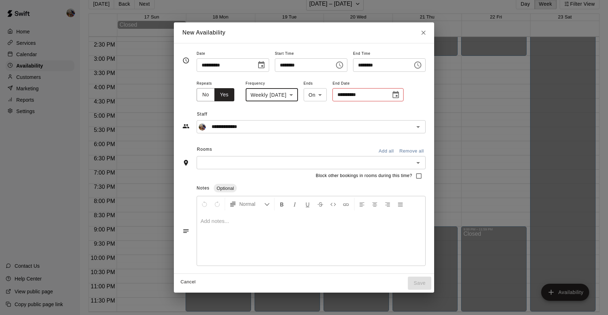
click at [327, 95] on body "Home Services Calendar Availability Customers Marketing Reports Settings Contac…" at bounding box center [304, 152] width 608 height 327
click at [320, 111] on li "On" at bounding box center [320, 111] width 23 height 12
click at [382, 93] on input "**********" at bounding box center [359, 94] width 53 height 13
click at [400, 95] on icon "Choose date" at bounding box center [396, 95] width 9 height 9
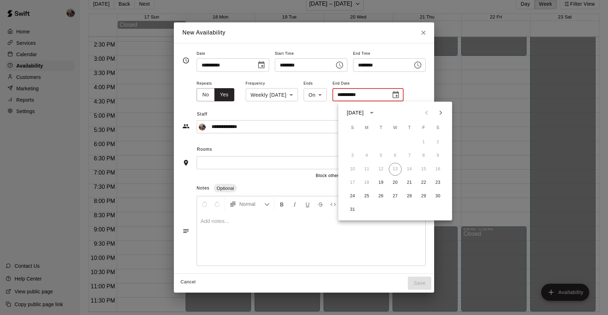
click at [440, 113] on icon "Next month" at bounding box center [441, 113] width 9 height 9
click at [380, 195] on button "30" at bounding box center [381, 196] width 13 height 13
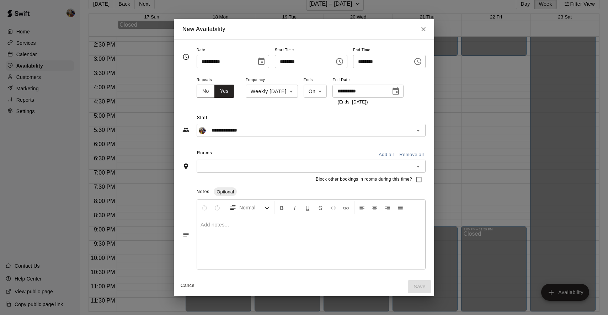
click at [400, 92] on icon "Choose date, selected date is Dec 30, 2025" at bounding box center [396, 91] width 9 height 9
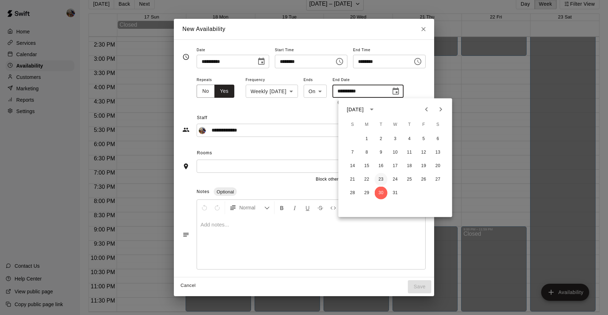
click at [381, 179] on button "23" at bounding box center [381, 179] width 13 height 13
type input "**********"
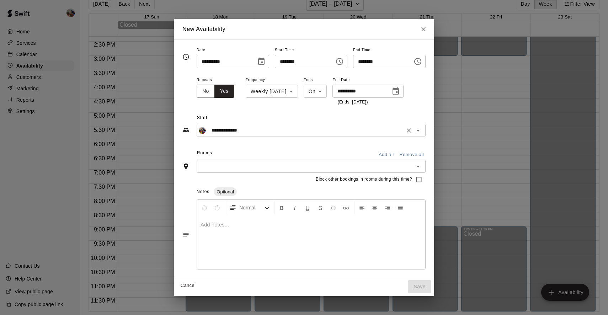
click at [257, 132] on input "**********" at bounding box center [306, 130] width 194 height 9
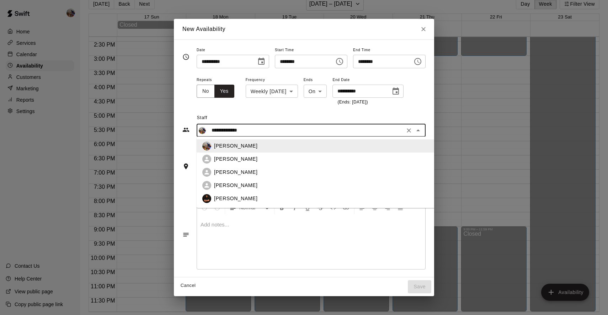
click at [226, 198] on p "[PERSON_NAME]" at bounding box center [235, 198] width 43 height 7
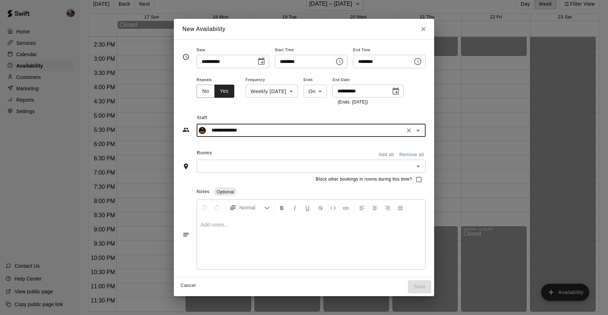
type input "**********"
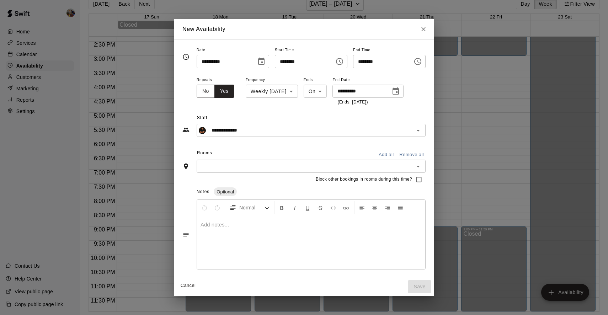
click at [392, 155] on button "Add all" at bounding box center [386, 154] width 23 height 11
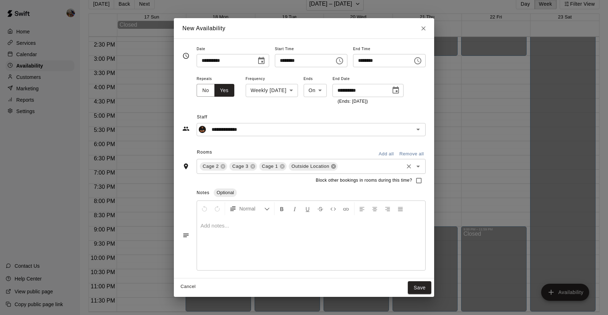
click at [331, 165] on icon at bounding box center [334, 167] width 6 height 6
click at [423, 167] on icon "Open" at bounding box center [418, 166] width 9 height 9
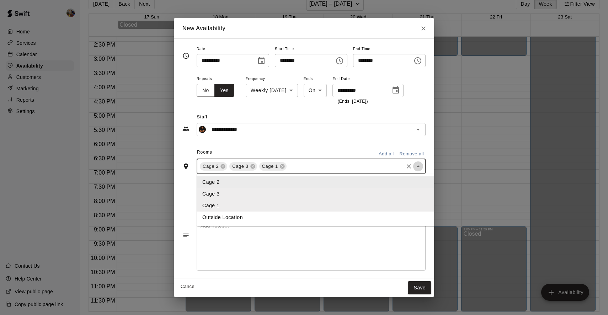
click at [423, 167] on icon "Close" at bounding box center [418, 166] width 9 height 9
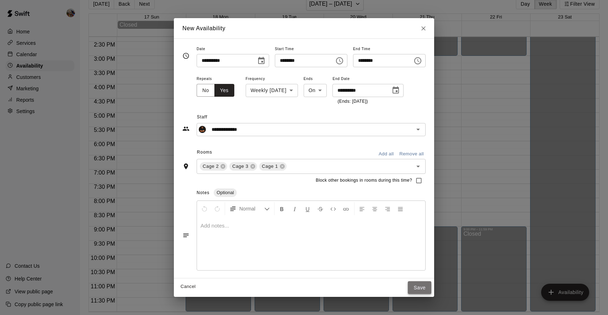
click at [421, 289] on button "Save" at bounding box center [419, 287] width 23 height 13
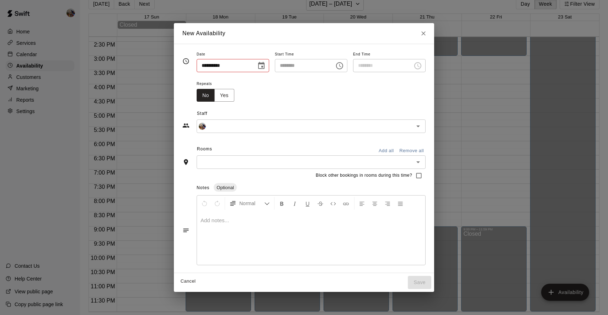
type input "**********"
type input "********"
type input "**********"
click at [233, 65] on input "**********" at bounding box center [224, 65] width 55 height 13
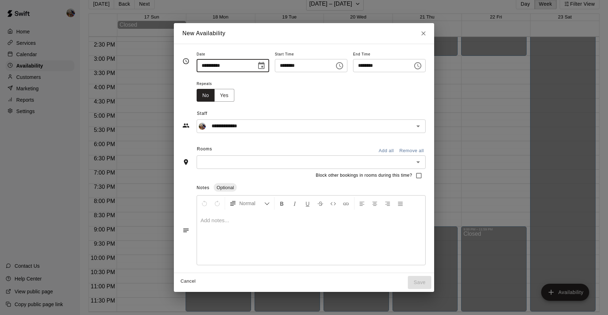
click at [364, 67] on input "********" at bounding box center [380, 65] width 55 height 13
type input "********"
click at [222, 95] on button "Yes" at bounding box center [225, 95] width 20 height 13
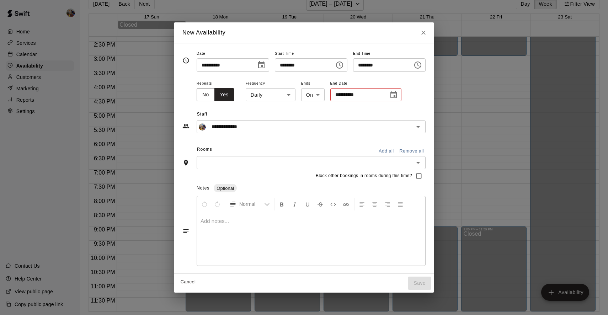
click at [284, 96] on body "Home Services Calendar Availability Customers Marketing Reports Settings Contac…" at bounding box center [304, 152] width 608 height 327
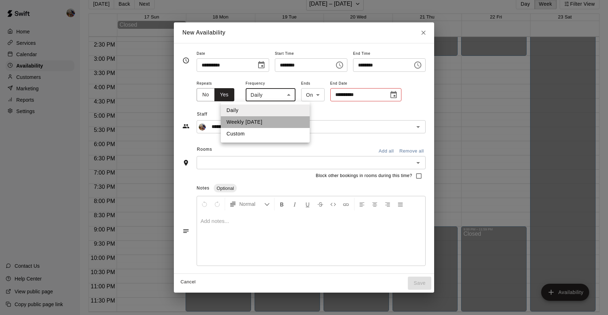
click at [253, 122] on li "Weekly [DATE]" at bounding box center [265, 122] width 89 height 12
type input "******"
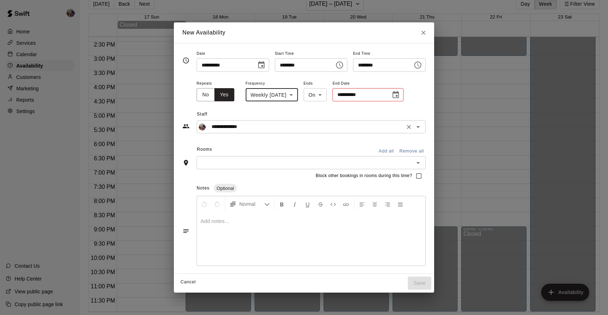
click at [258, 129] on input "**********" at bounding box center [306, 126] width 194 height 9
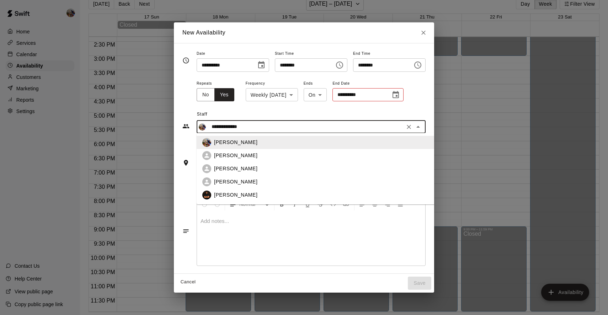
click at [232, 196] on p "[PERSON_NAME]" at bounding box center [235, 194] width 43 height 7
type input "**********"
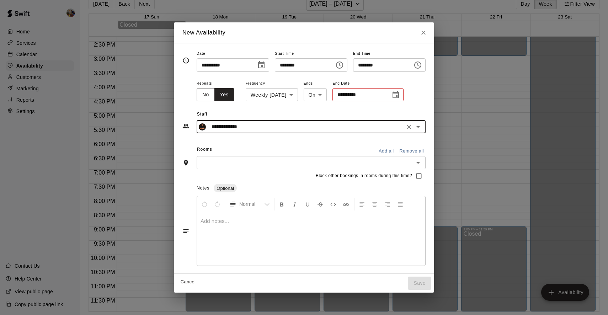
click at [227, 164] on input "text" at bounding box center [305, 162] width 213 height 9
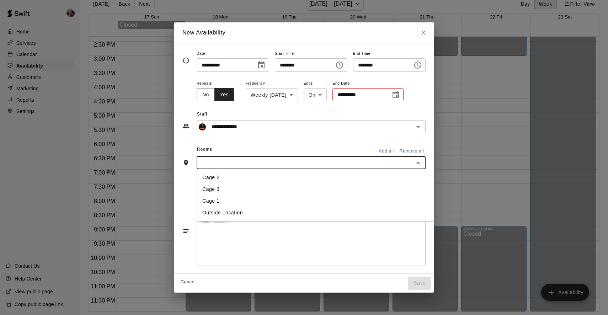
click at [389, 151] on button "Add all" at bounding box center [386, 151] width 23 height 11
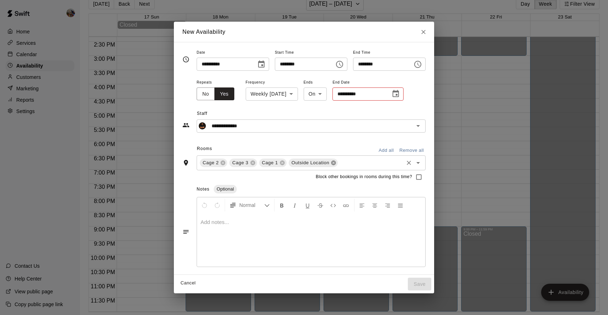
click at [332, 163] on icon at bounding box center [334, 162] width 5 height 5
click at [365, 65] on input "********" at bounding box center [380, 64] width 55 height 13
type input "********"
click at [384, 95] on input "**********" at bounding box center [359, 94] width 53 height 13
click at [403, 94] on button "Choose date" at bounding box center [396, 94] width 14 height 14
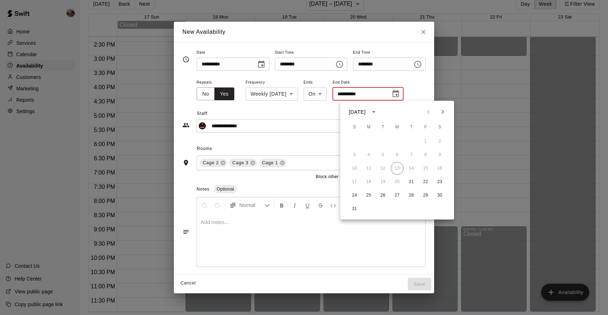
click at [442, 111] on icon "Next month" at bounding box center [443, 112] width 9 height 9
click at [413, 167] on button "18" at bounding box center [411, 168] width 13 height 13
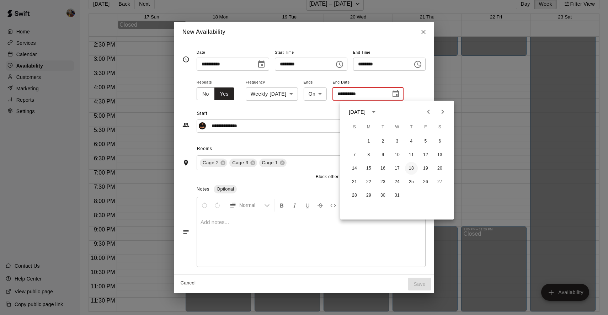
type input "**********"
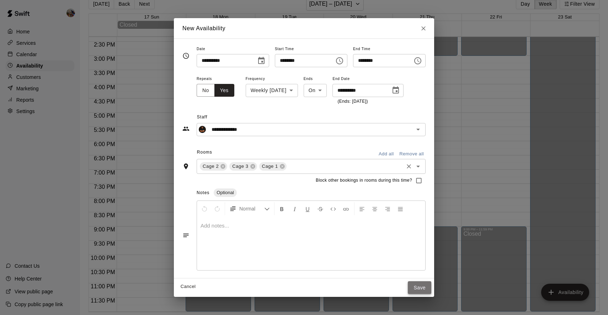
click at [427, 287] on button "Save" at bounding box center [419, 287] width 23 height 13
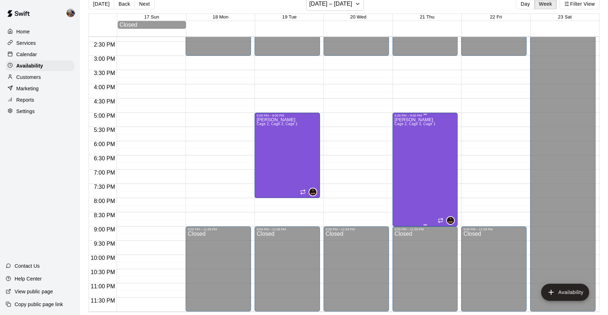
click at [410, 120] on p "[PERSON_NAME]" at bounding box center [415, 120] width 41 height 0
click at [404, 128] on icon "edit" at bounding box center [402, 127] width 9 height 9
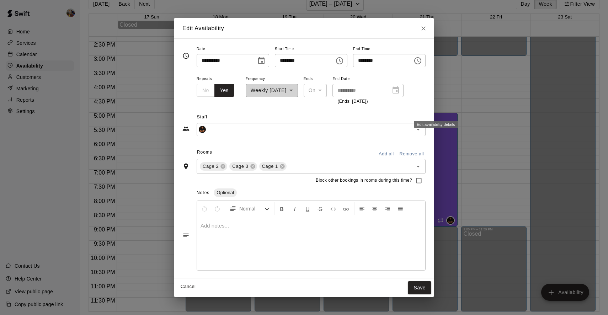
type input "**********"
click at [364, 62] on input "********" at bounding box center [380, 60] width 55 height 13
type input "********"
click at [426, 94] on div "**********" at bounding box center [311, 89] width 229 height 31
click at [426, 286] on button "Save" at bounding box center [419, 287] width 23 height 13
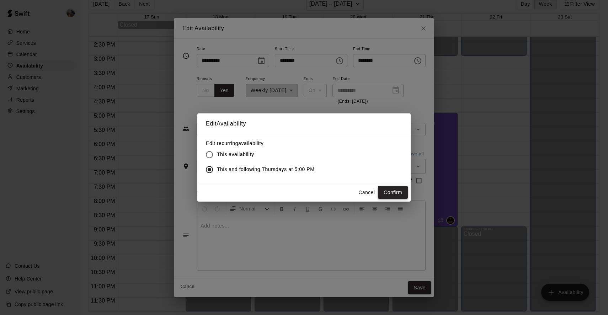
click at [394, 194] on button "Confirm" at bounding box center [393, 192] width 30 height 13
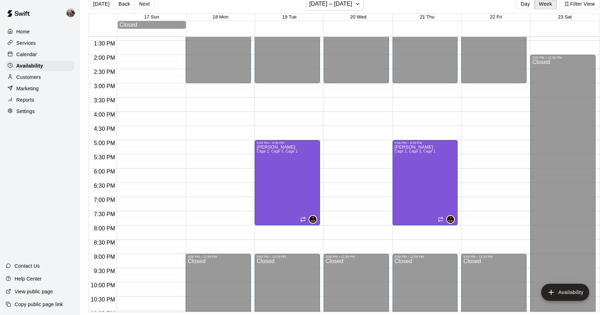
scroll to position [380, 0]
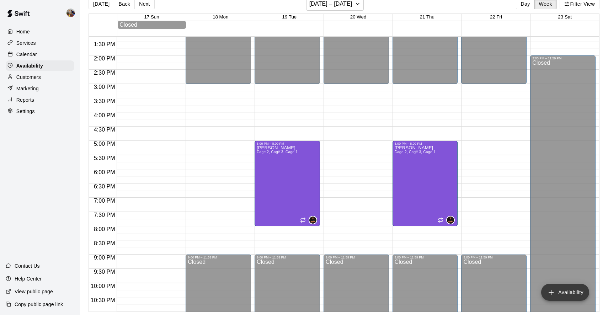
click at [565, 294] on button "Availability" at bounding box center [566, 292] width 48 height 17
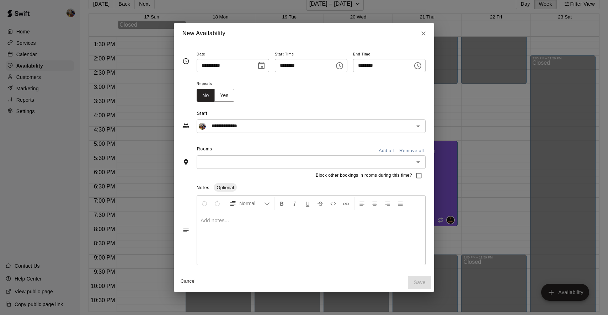
click at [282, 67] on input "********" at bounding box center [302, 65] width 55 height 13
type input "********"
click at [298, 67] on input "********" at bounding box center [302, 65] width 55 height 13
type input "********"
click at [363, 67] on input "********" at bounding box center [380, 65] width 55 height 13
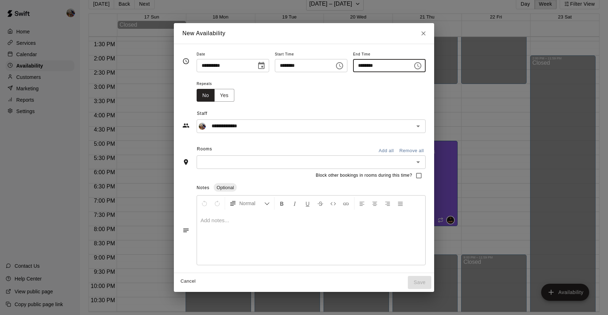
type input "********"
click at [220, 100] on button "Yes" at bounding box center [225, 95] width 20 height 13
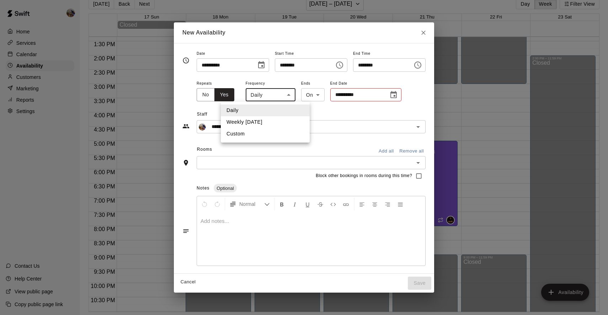
click at [273, 96] on body "Home Services Calendar Availability Customers Marketing Reports Settings Contac…" at bounding box center [304, 152] width 608 height 327
click at [350, 124] on div at bounding box center [304, 157] width 608 height 315
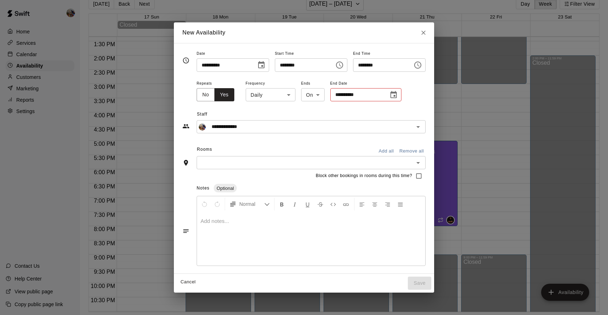
click at [365, 111] on span "Staff" at bounding box center [311, 114] width 229 height 11
click at [427, 34] on icon "Close" at bounding box center [423, 32] width 7 height 7
type input "**********"
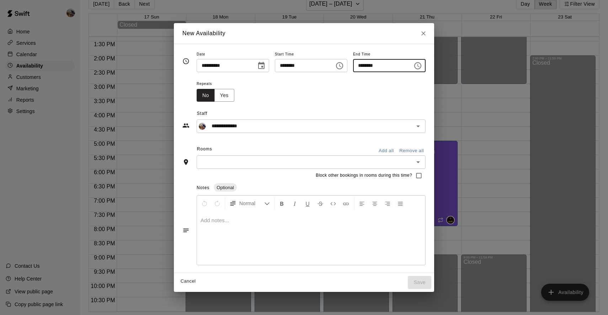
click at [365, 65] on input "********" at bounding box center [380, 65] width 55 height 13
type input "********"
click at [217, 94] on button "Yes" at bounding box center [225, 95] width 20 height 13
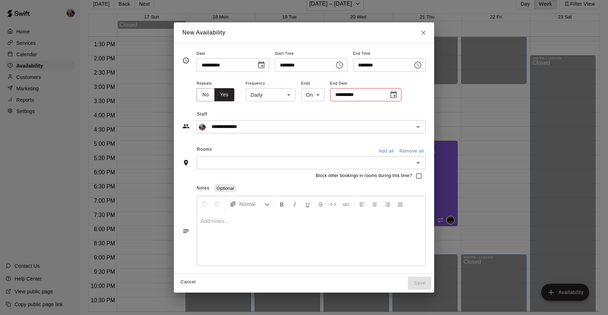
click at [259, 94] on body "Home Services Calendar Availability Customers Marketing Reports Settings Contac…" at bounding box center [304, 152] width 608 height 327
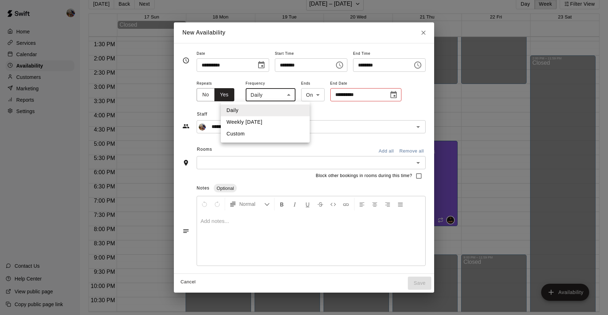
click at [249, 121] on li "Weekly [DATE]" at bounding box center [265, 122] width 89 height 12
type input "******"
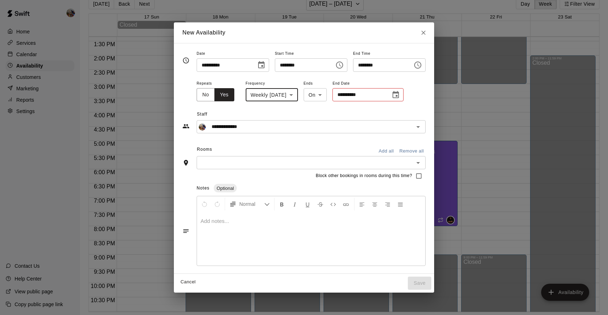
click at [386, 95] on input "**********" at bounding box center [359, 94] width 53 height 13
click at [397, 96] on icon "Choose date" at bounding box center [396, 94] width 6 height 7
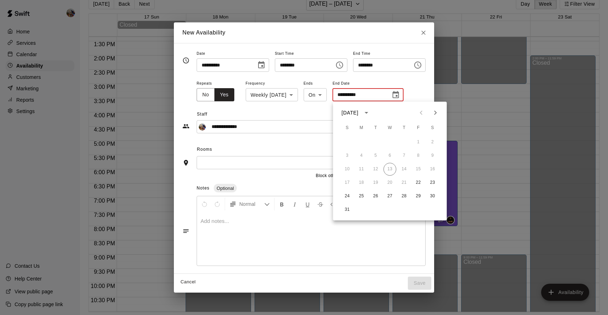
click at [435, 112] on icon "Next month" at bounding box center [436, 113] width 9 height 9
click at [419, 169] on button "19" at bounding box center [418, 169] width 13 height 13
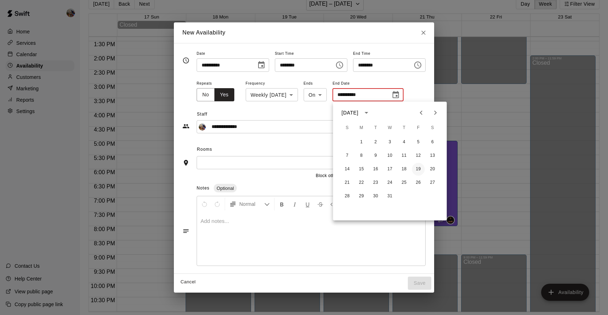
type input "**********"
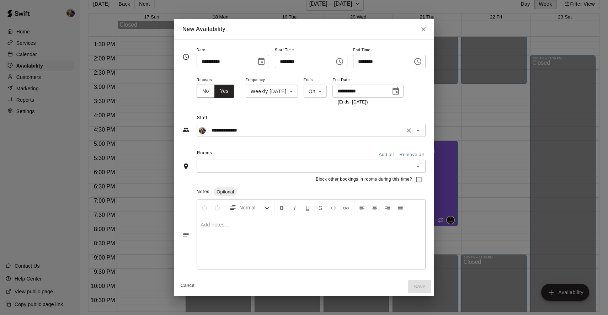
click at [287, 134] on input "**********" at bounding box center [306, 130] width 194 height 9
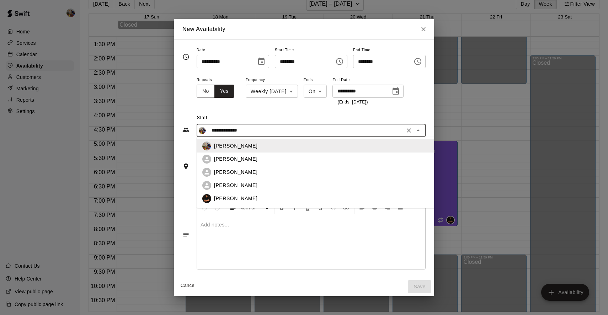
click at [221, 196] on p "[PERSON_NAME]" at bounding box center [235, 198] width 43 height 7
type input "**********"
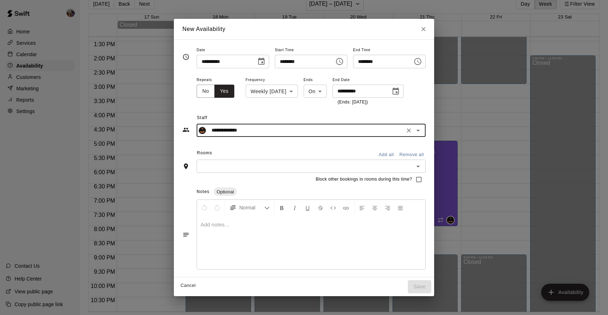
click at [386, 154] on button "Add all" at bounding box center [386, 154] width 23 height 11
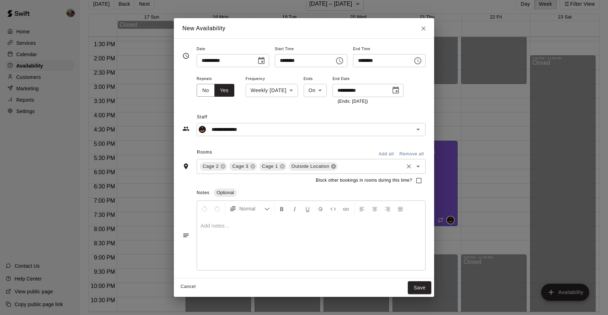
click at [332, 167] on icon at bounding box center [334, 166] width 5 height 5
click at [426, 287] on button "Save" at bounding box center [419, 287] width 23 height 13
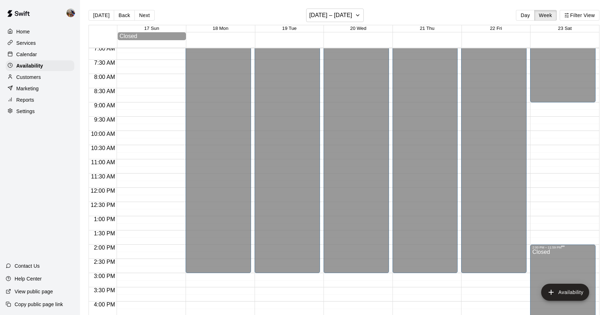
scroll to position [201, 0]
click at [534, 105] on div "12:00 AM – 9:00 AM Closed 2:00 PM – 11:59 PM Closed" at bounding box center [562, 188] width 65 height 683
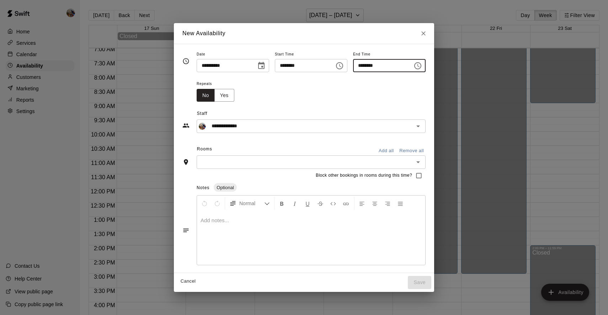
click at [361, 67] on input "********" at bounding box center [380, 65] width 55 height 13
type input "********"
click at [378, 68] on input "********" at bounding box center [380, 65] width 55 height 13
type input "********"
click at [215, 93] on button "Yes" at bounding box center [225, 95] width 20 height 13
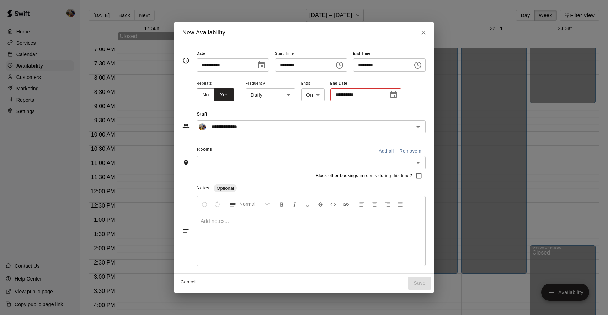
click at [265, 95] on body "Home Services Calendar Availability Customers Marketing Reports Settings Contac…" at bounding box center [304, 163] width 608 height 327
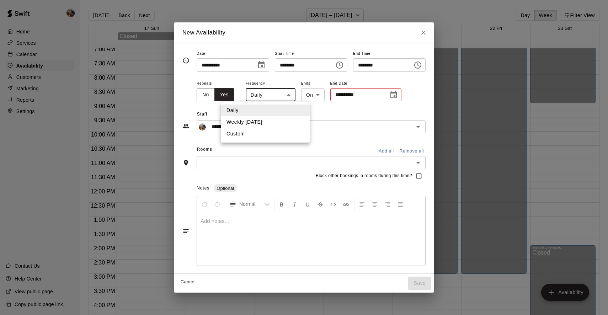
click at [249, 122] on li "Weekly [DATE]" at bounding box center [265, 122] width 89 height 12
type input "******"
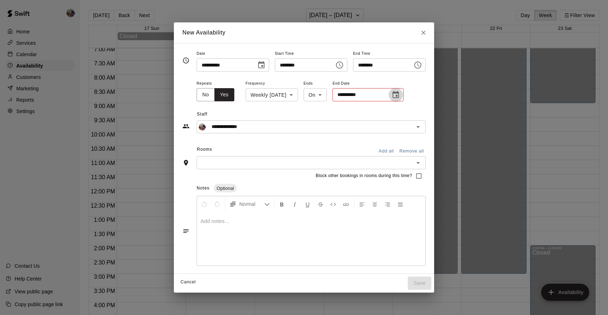
click at [400, 95] on icon "Choose date" at bounding box center [396, 95] width 9 height 9
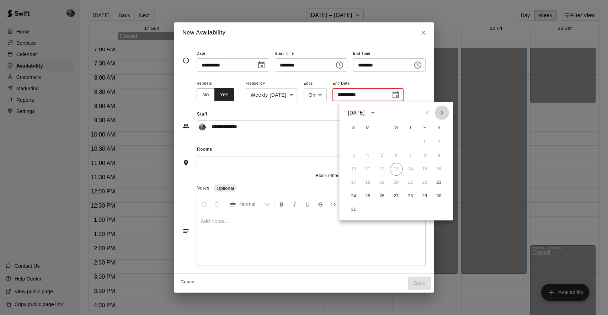
click at [444, 111] on icon "Next month" at bounding box center [442, 113] width 9 height 9
click at [439, 169] on button "20" at bounding box center [439, 169] width 13 height 13
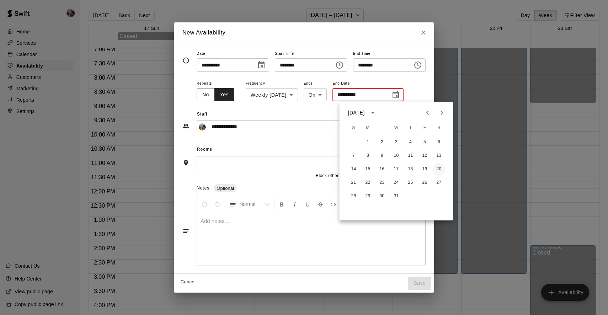
type input "**********"
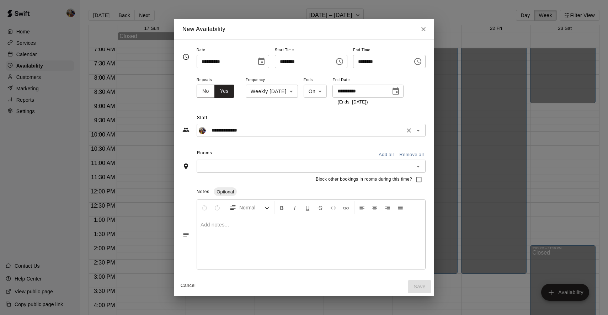
click at [231, 130] on input "**********" at bounding box center [306, 130] width 194 height 9
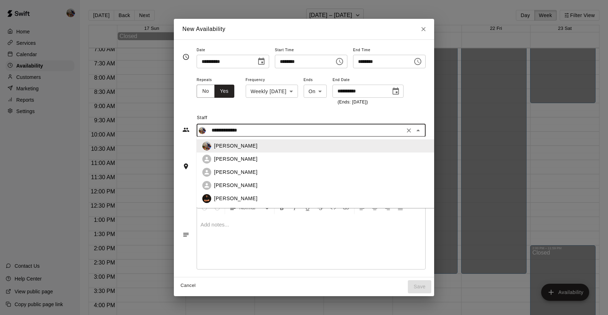
click at [228, 197] on p "[PERSON_NAME]" at bounding box center [235, 198] width 43 height 7
type input "**********"
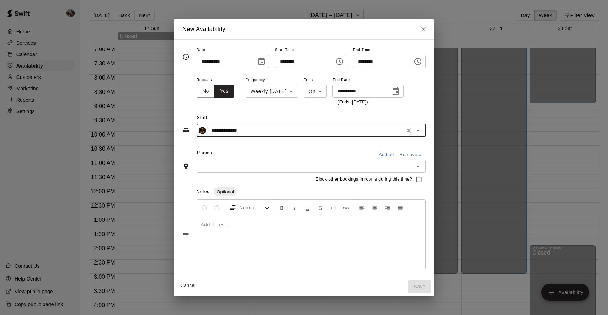
click at [206, 167] on input "text" at bounding box center [305, 166] width 213 height 9
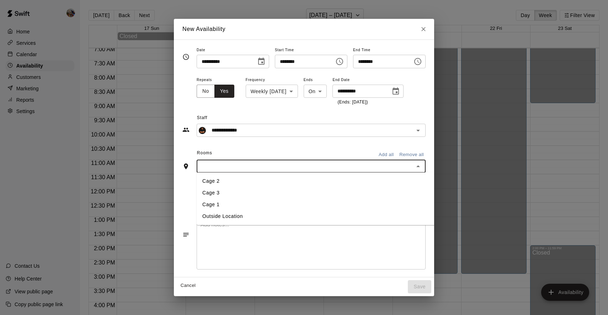
click at [391, 155] on button "Add all" at bounding box center [386, 154] width 23 height 11
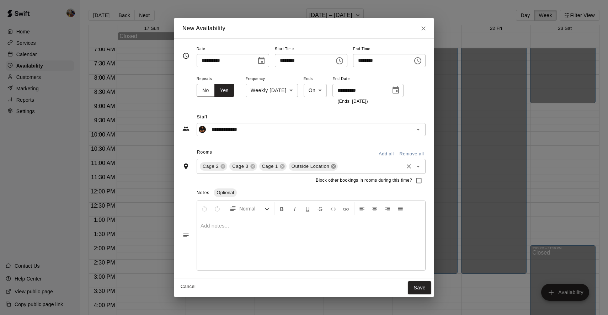
click at [332, 168] on icon at bounding box center [334, 166] width 5 height 5
click at [425, 287] on button "Save" at bounding box center [419, 287] width 23 height 13
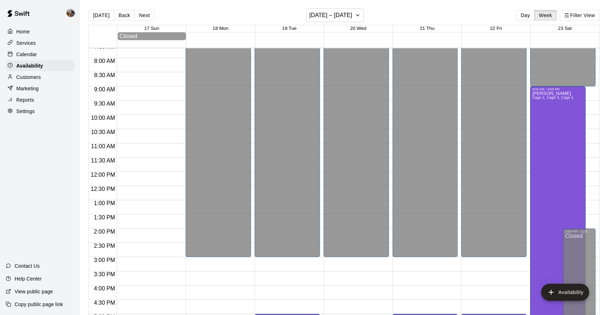
scroll to position [193, 0]
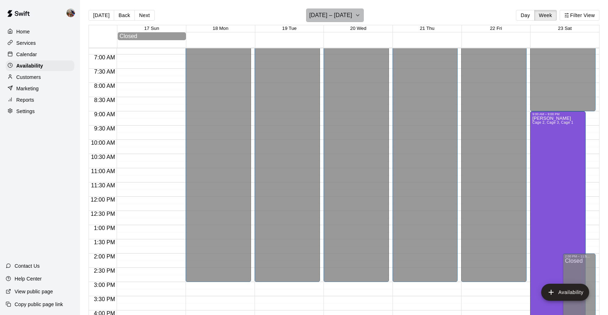
click at [355, 19] on icon "button" at bounding box center [358, 15] width 6 height 9
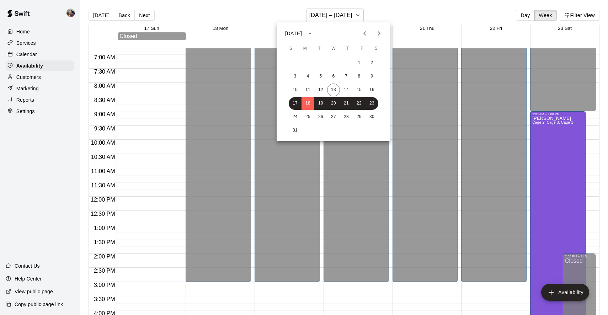
click at [379, 32] on icon "Next month" at bounding box center [379, 33] width 2 height 4
click at [372, 75] on button "13" at bounding box center [372, 76] width 13 height 13
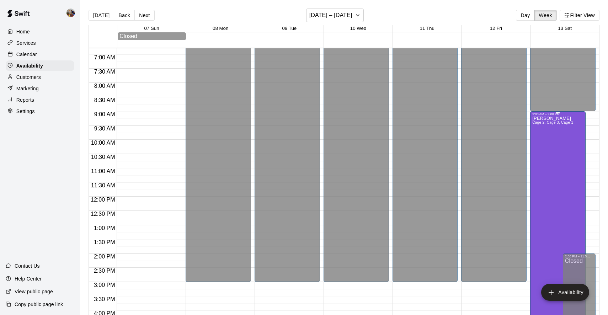
click at [545, 127] on div "[PERSON_NAME] Cage 2, Cage 3, Cage 1" at bounding box center [553, 273] width 41 height 315
click at [540, 141] on icon "delete" at bounding box center [539, 141] width 5 height 6
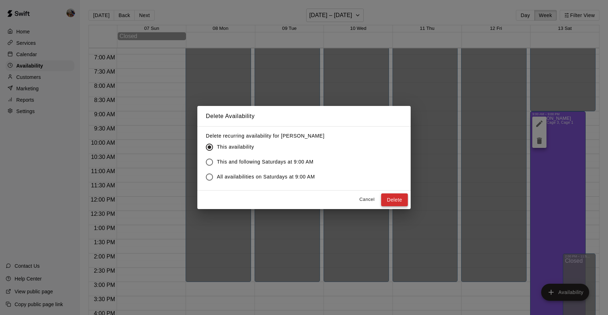
click at [395, 200] on button "Delete" at bounding box center [394, 200] width 27 height 13
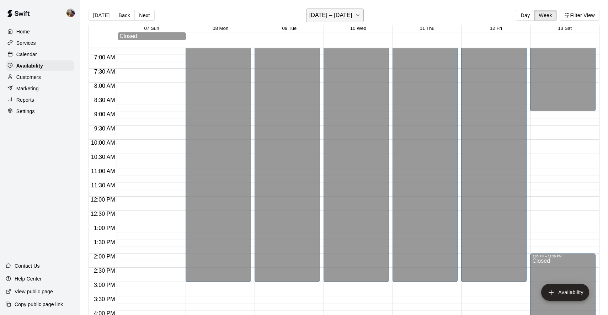
click at [359, 15] on icon "button" at bounding box center [358, 15] width 3 height 1
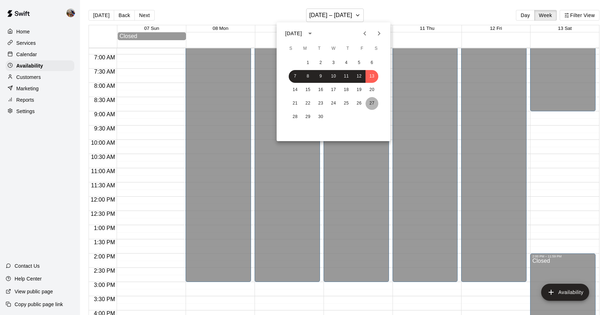
click at [374, 102] on button "27" at bounding box center [372, 103] width 13 height 13
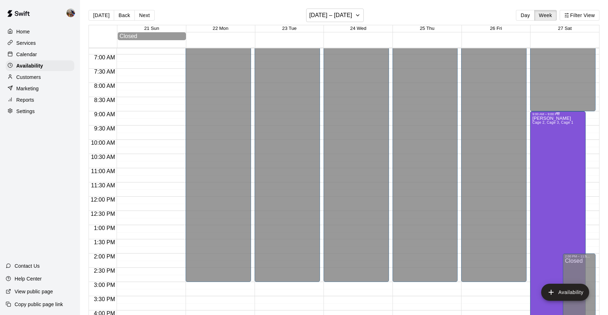
click at [547, 122] on span "Cage 2, Cage 3, Cage 1" at bounding box center [553, 123] width 41 height 4
click at [540, 146] on icon "delete" at bounding box center [539, 145] width 5 height 6
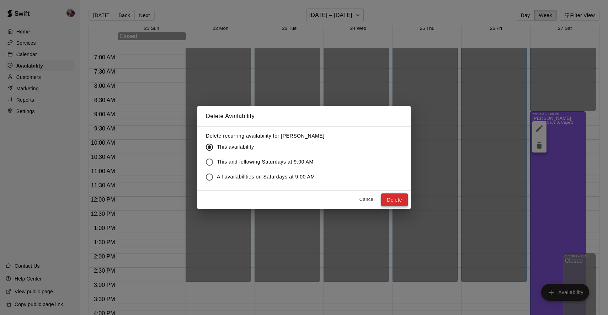
click at [392, 200] on button "Delete" at bounding box center [394, 200] width 27 height 13
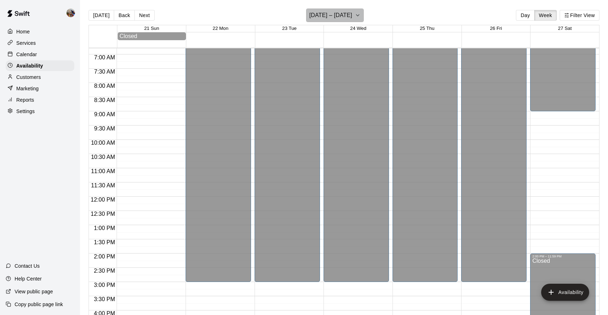
click at [361, 16] on icon "button" at bounding box center [358, 15] width 6 height 9
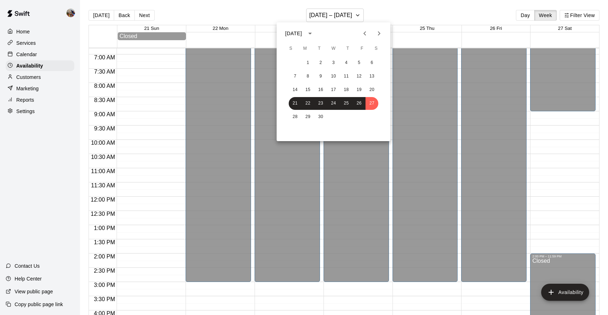
click at [378, 32] on icon "Next month" at bounding box center [379, 33] width 9 height 9
click at [373, 62] on button "4" at bounding box center [372, 63] width 13 height 13
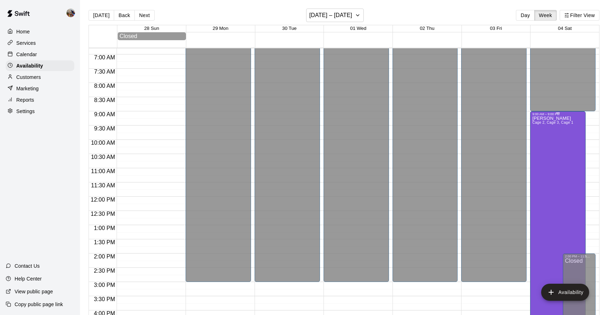
click at [552, 121] on span "Cage 2, Cage 3, Cage 1" at bounding box center [553, 123] width 41 height 4
click at [540, 146] on icon "delete" at bounding box center [539, 145] width 5 height 6
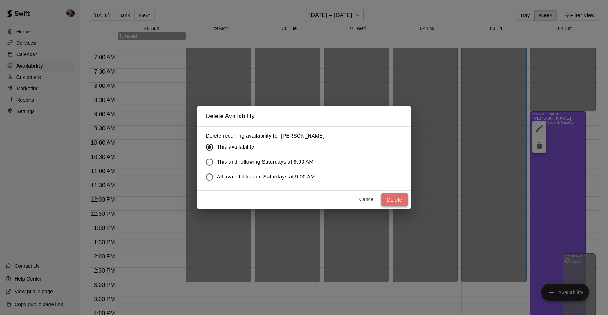
click at [392, 199] on button "Delete" at bounding box center [394, 200] width 27 height 13
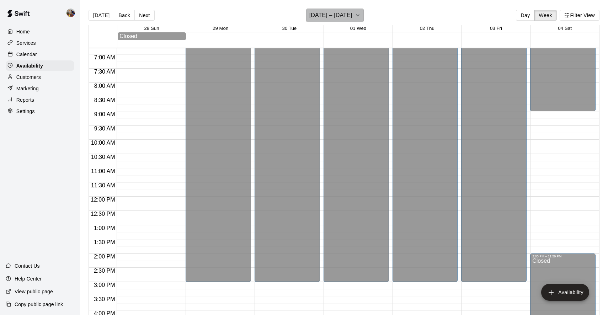
click at [361, 15] on icon "button" at bounding box center [358, 15] width 6 height 9
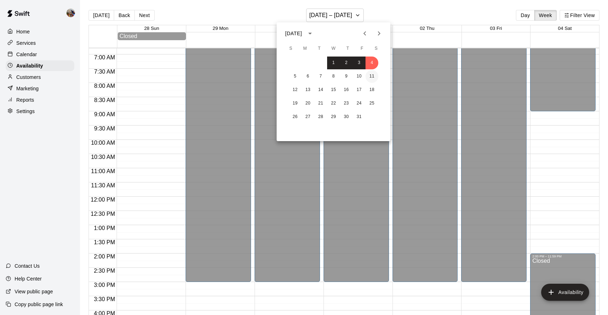
click at [372, 77] on button "11" at bounding box center [372, 76] width 13 height 13
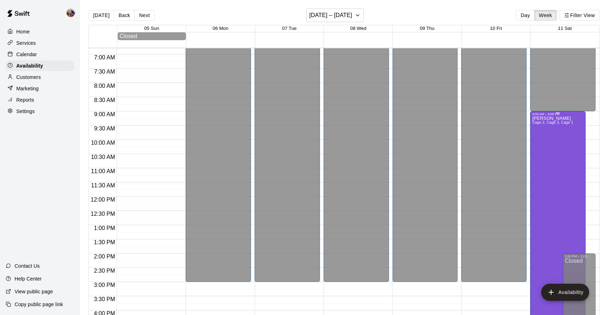
click at [552, 113] on div at bounding box center [558, 112] width 51 height 1
click at [539, 139] on icon "delete" at bounding box center [539, 137] width 5 height 6
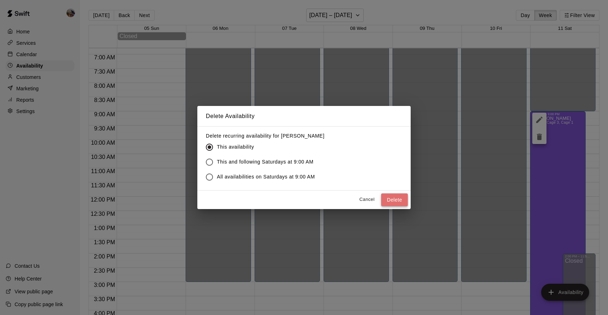
click at [393, 199] on button "Delete" at bounding box center [394, 200] width 27 height 13
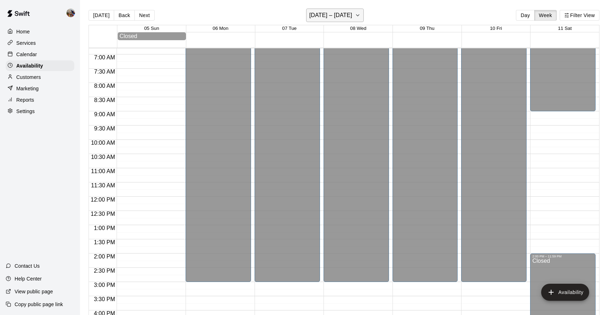
click at [356, 17] on icon "button" at bounding box center [358, 15] width 6 height 9
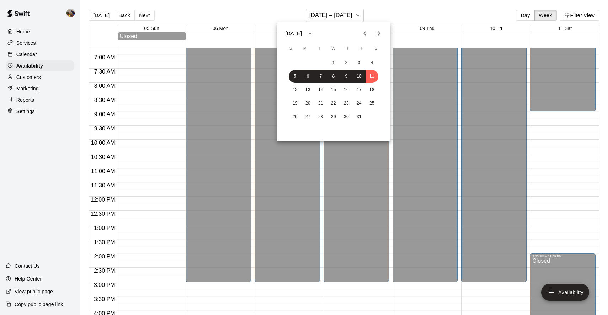
click at [378, 33] on icon "Next month" at bounding box center [379, 33] width 9 height 9
click at [371, 77] on button "8" at bounding box center [372, 76] width 13 height 13
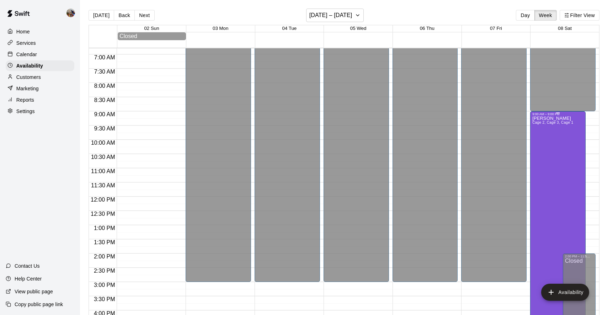
click at [549, 121] on div "[PERSON_NAME] Cage 2, Cage 3, Cage 1" at bounding box center [553, 273] width 41 height 315
click at [539, 142] on icon "delete" at bounding box center [539, 141] width 5 height 6
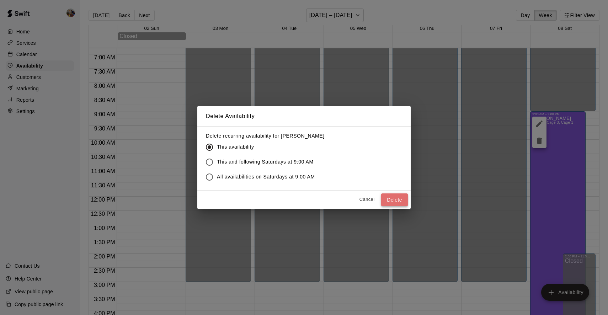
click at [402, 199] on button "Delete" at bounding box center [394, 200] width 27 height 13
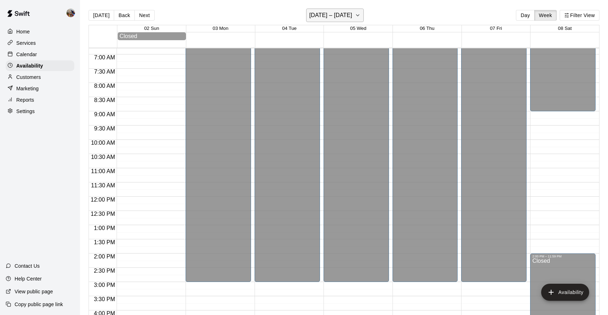
click at [358, 12] on icon "button" at bounding box center [358, 15] width 6 height 9
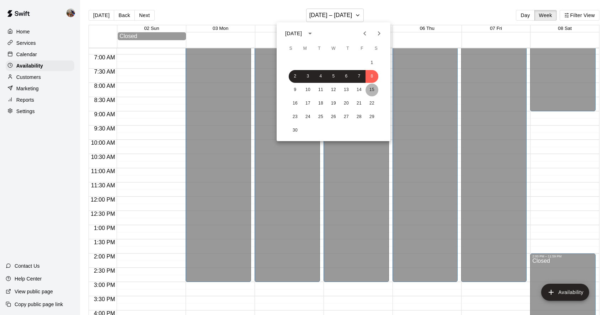
click at [373, 89] on button "15" at bounding box center [372, 90] width 13 height 13
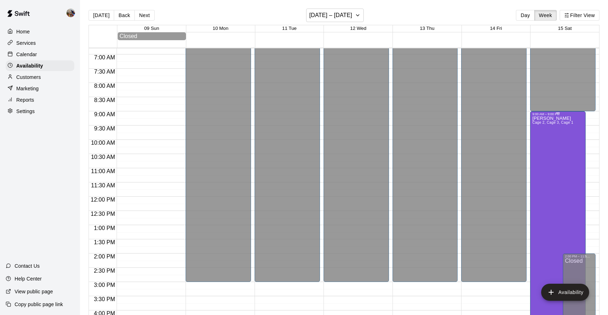
click at [545, 125] on span "Cage 2, Cage 3, Cage 1" at bounding box center [553, 123] width 41 height 4
click at [541, 147] on icon "delete" at bounding box center [539, 145] width 5 height 6
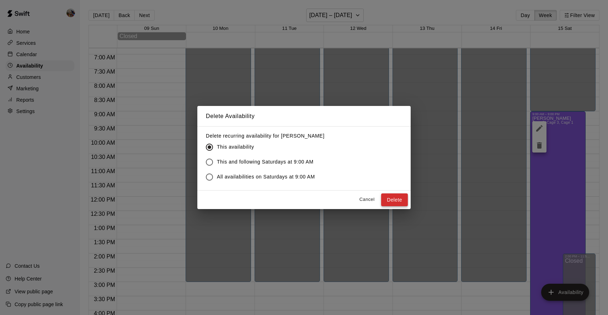
click at [390, 199] on button "Delete" at bounding box center [394, 200] width 27 height 13
